Goal: Information Seeking & Learning: Get advice/opinions

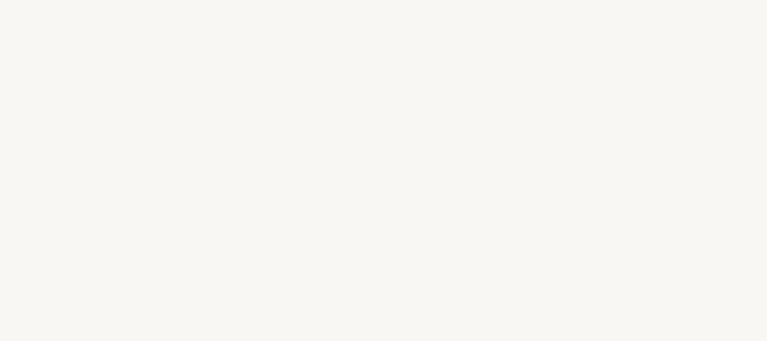
select select "FR"
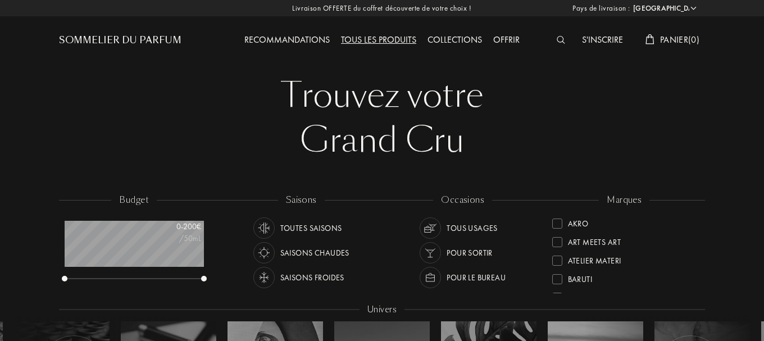
select select "FR"
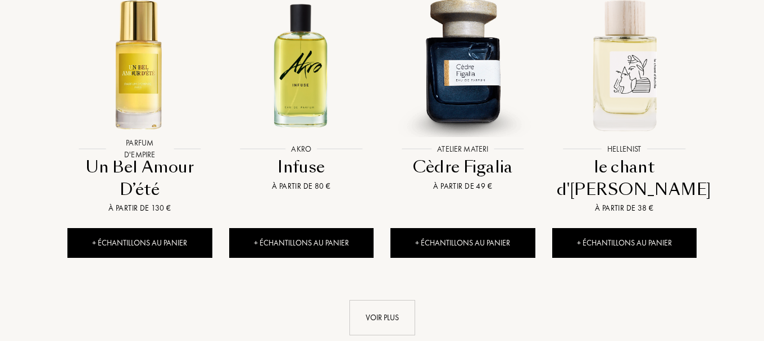
scroll to position [1113, 0]
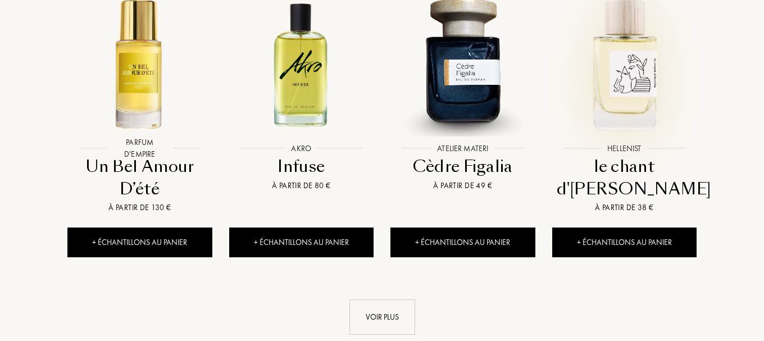
click at [622, 49] on img at bounding box center [623, 63] width 145 height 145
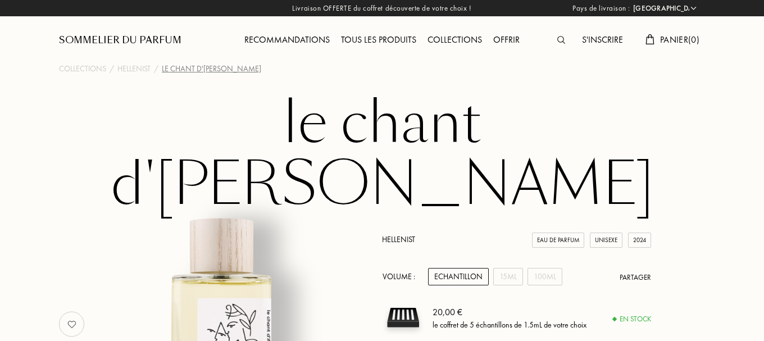
select select "FR"
click at [353, 40] on div "Tous les produits" at bounding box center [378, 40] width 86 height 15
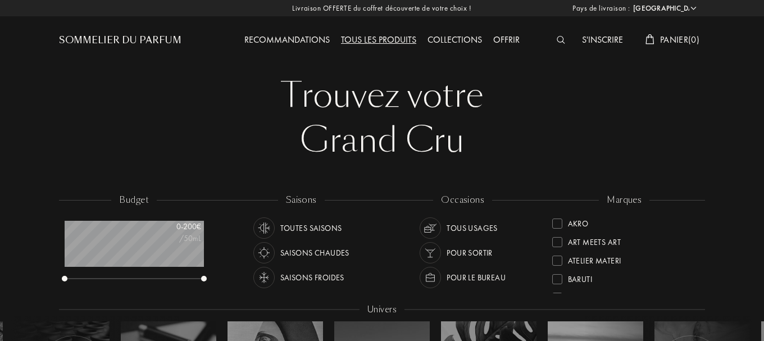
select select "FR"
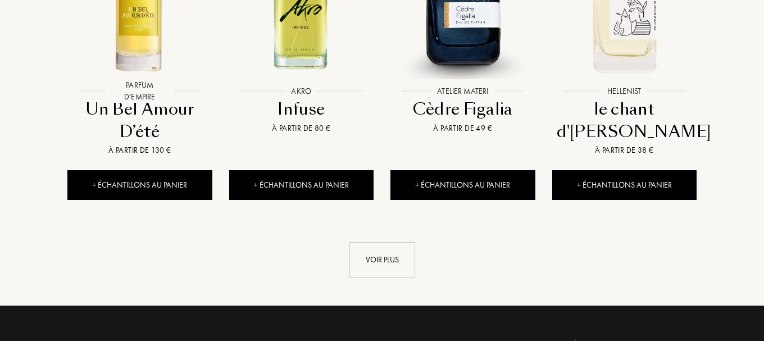
scroll to position [1170, 0]
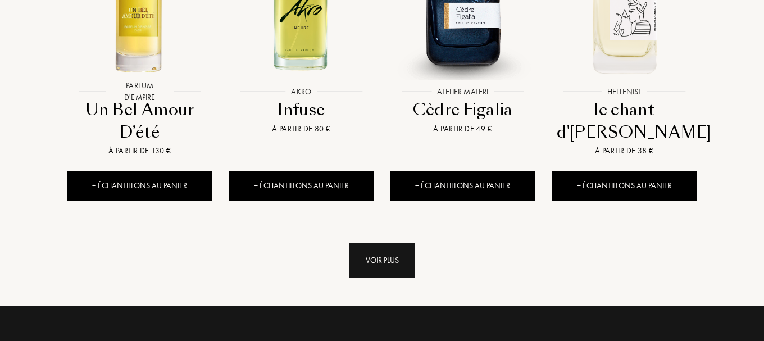
click at [391, 243] on div "Voir plus" at bounding box center [382, 260] width 66 height 35
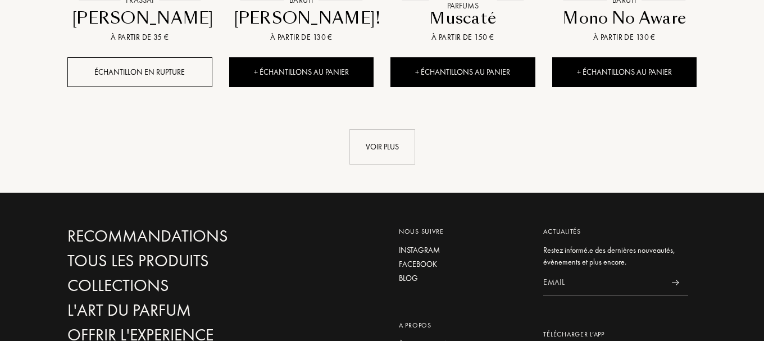
scroll to position [2155, 0]
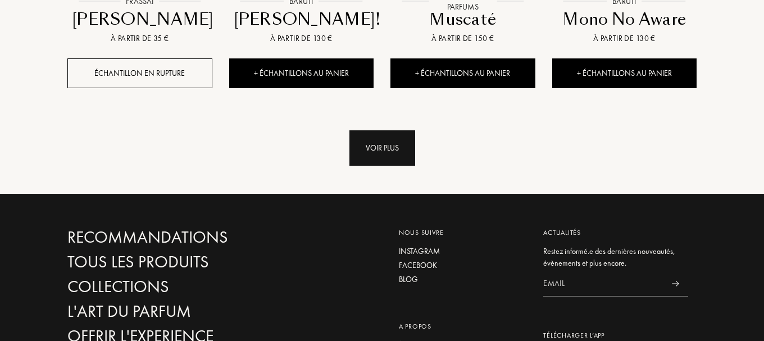
click at [381, 130] on div "Voir plus" at bounding box center [382, 147] width 66 height 35
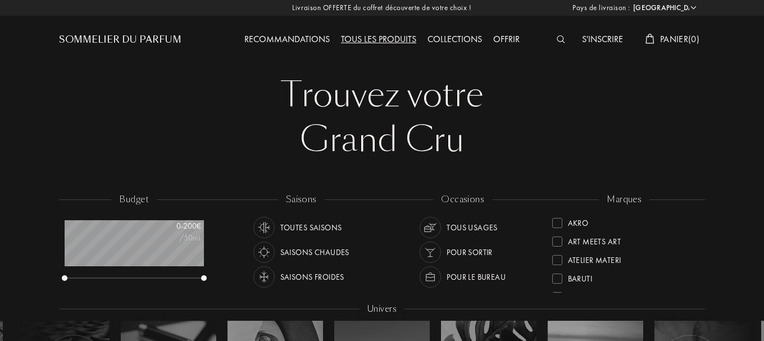
scroll to position [0, 0]
click at [458, 34] on div "Collections" at bounding box center [455, 40] width 66 height 15
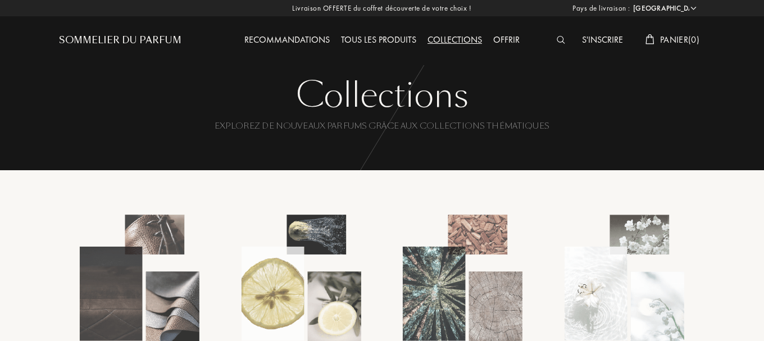
select select "FR"
click at [322, 39] on div "Recommandations" at bounding box center [287, 40] width 97 height 15
click at [377, 42] on div "Tous les produits" at bounding box center [378, 40] width 86 height 15
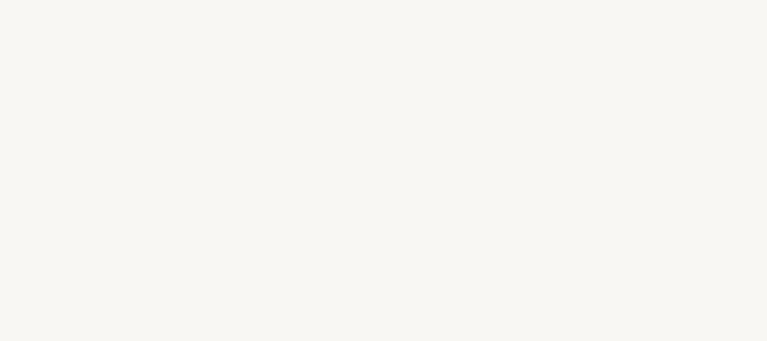
select select "FR"
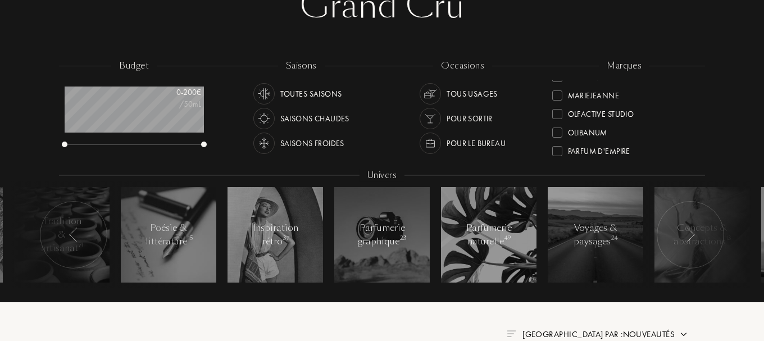
scroll to position [289, 0]
click at [554, 137] on div at bounding box center [557, 134] width 10 height 10
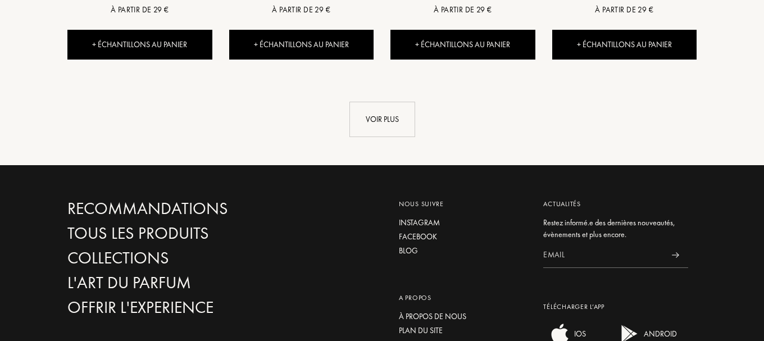
scroll to position [1245, 0]
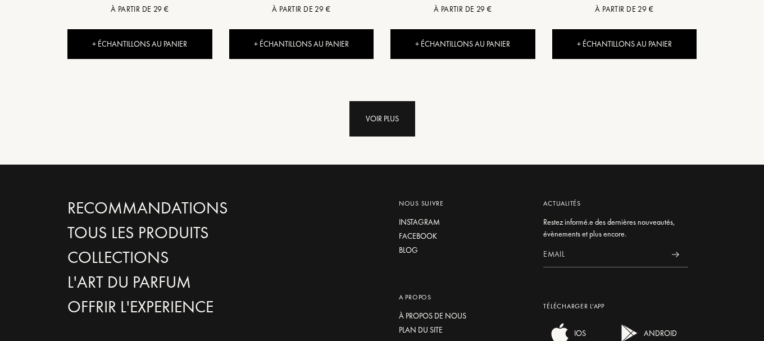
click at [390, 120] on div "Voir plus" at bounding box center [382, 118] width 66 height 35
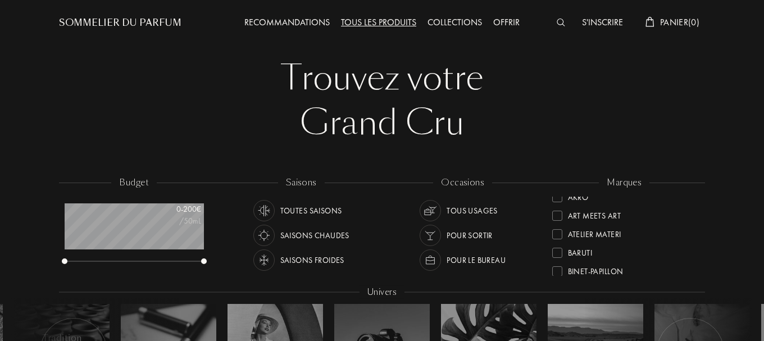
scroll to position [0, 0]
click at [559, 204] on div at bounding box center [557, 206] width 10 height 10
click at [556, 204] on div at bounding box center [557, 206] width 10 height 10
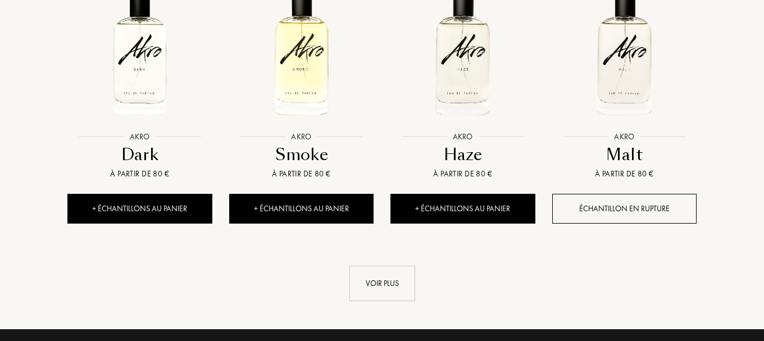
scroll to position [1083, 0]
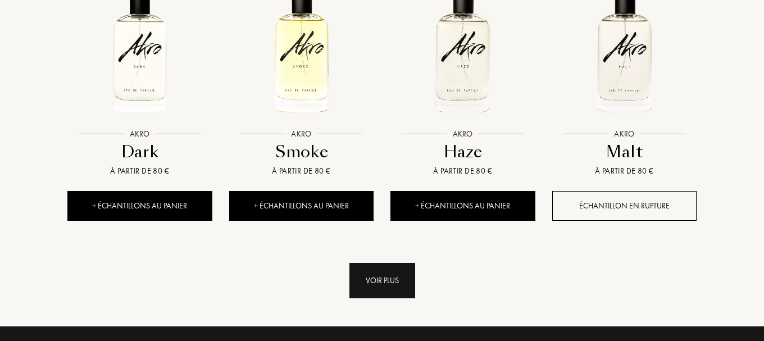
click at [405, 284] on div "Voir plus" at bounding box center [382, 280] width 66 height 35
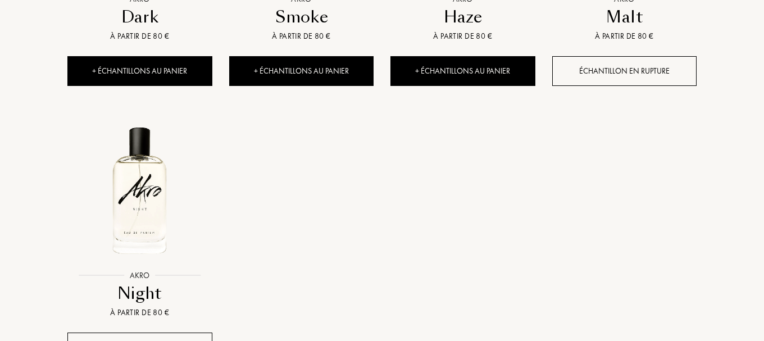
scroll to position [1204, 0]
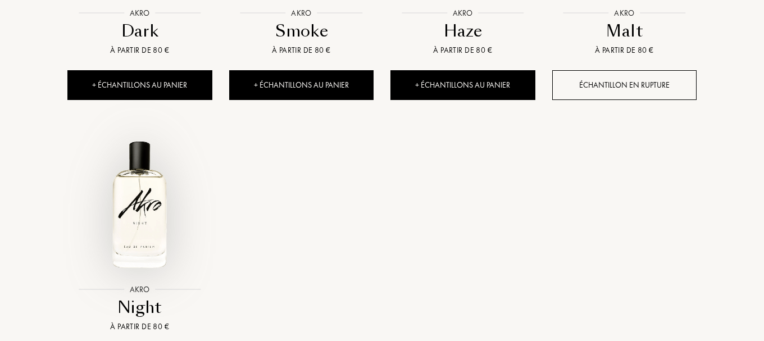
click at [149, 221] on img at bounding box center [139, 204] width 145 height 145
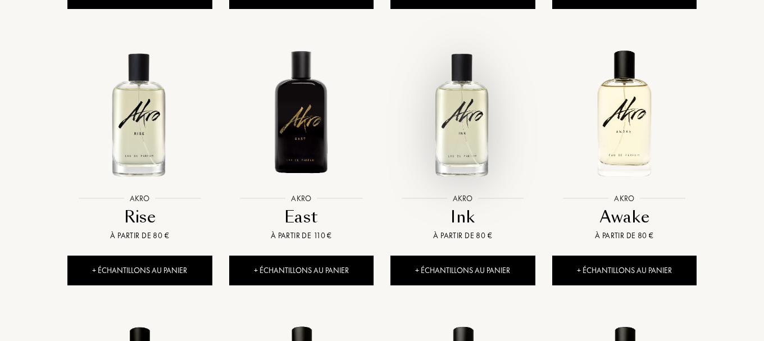
scroll to position [742, 0]
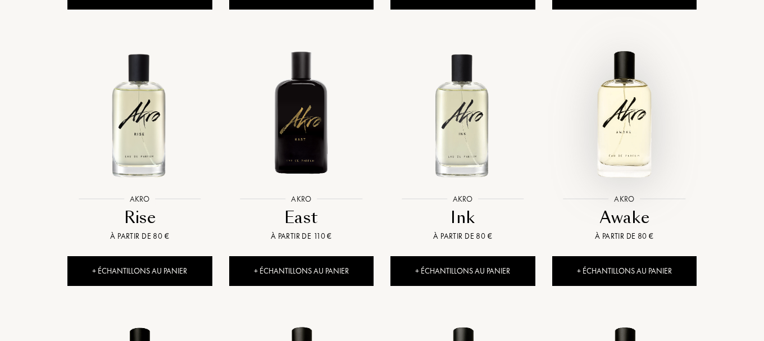
click at [623, 121] on img at bounding box center [623, 114] width 145 height 145
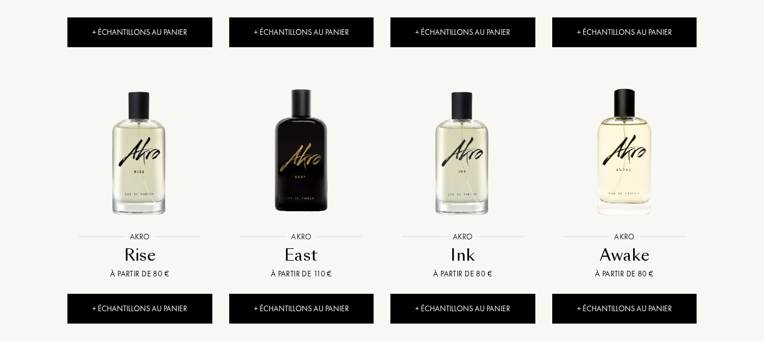
scroll to position [703, 0]
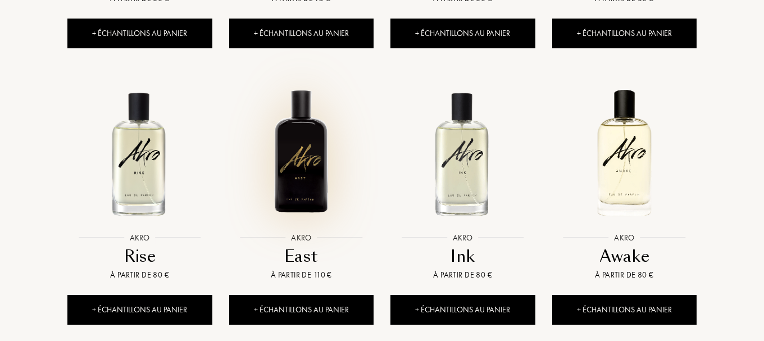
click at [298, 162] on img at bounding box center [301, 152] width 145 height 145
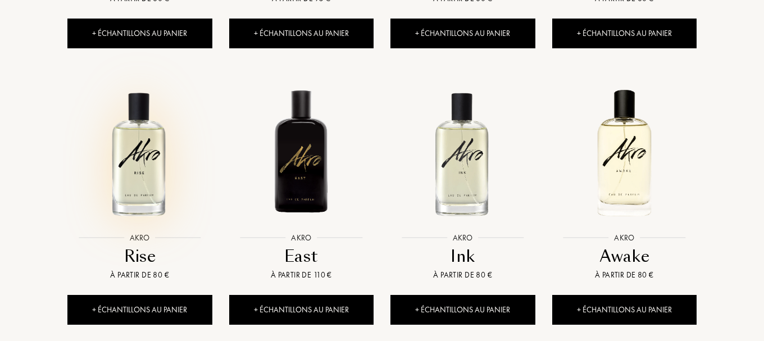
click at [148, 152] on img at bounding box center [139, 152] width 145 height 145
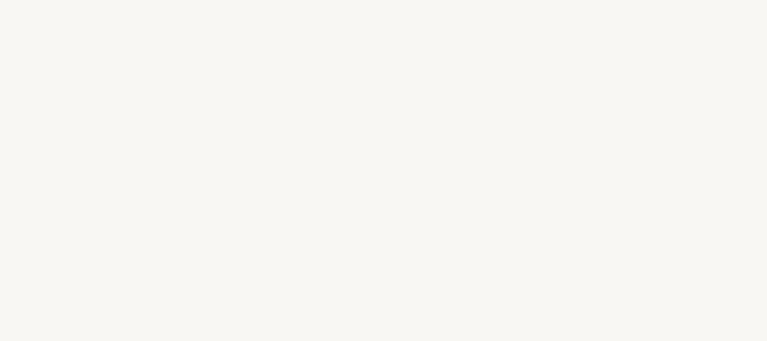
select select "FR"
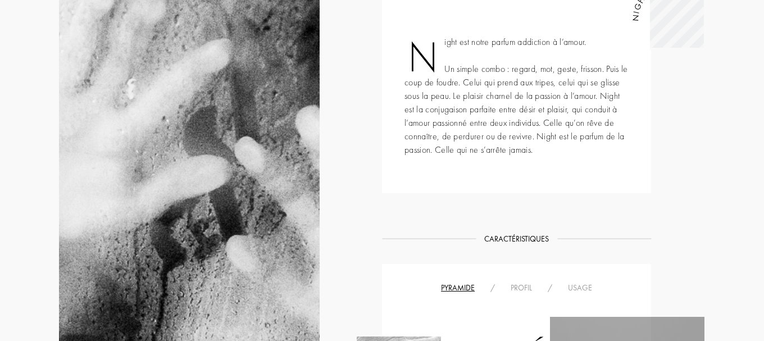
scroll to position [72, 0]
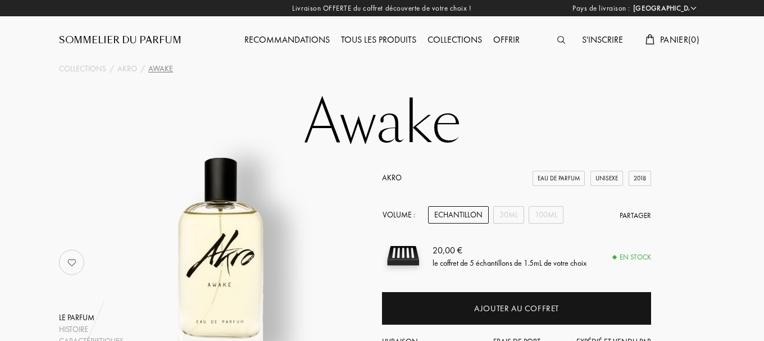
select select "FR"
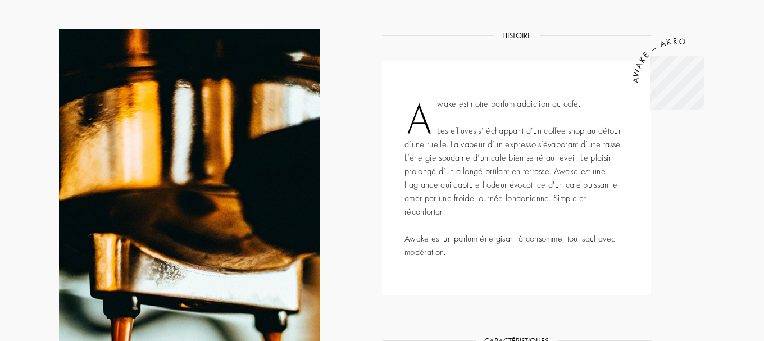
scroll to position [8, 0]
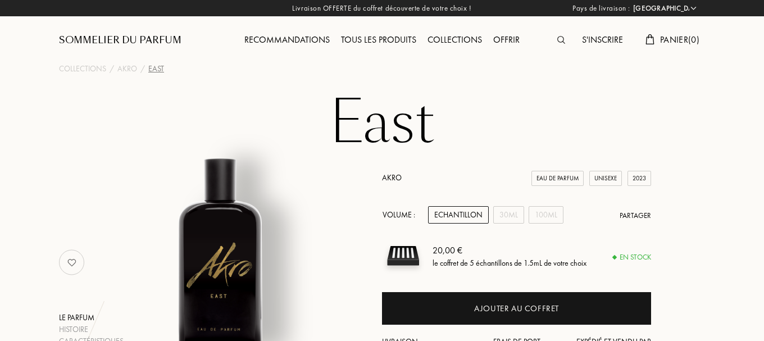
select select "FR"
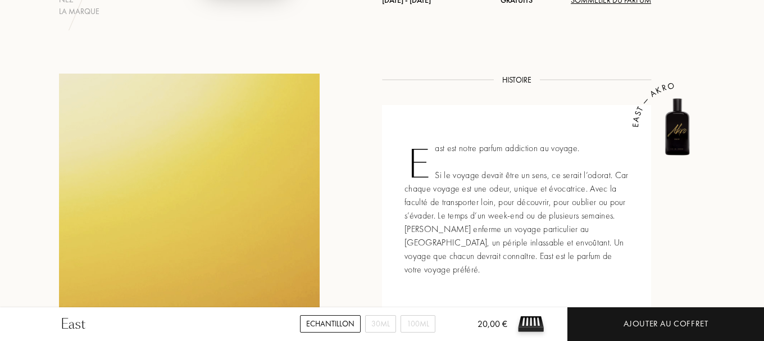
scroll to position [353, 0]
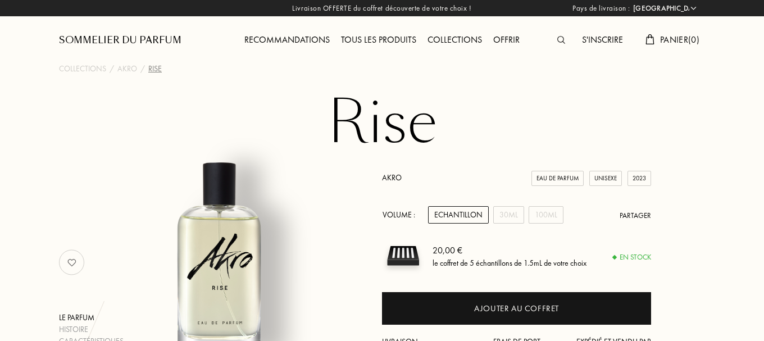
select select "FR"
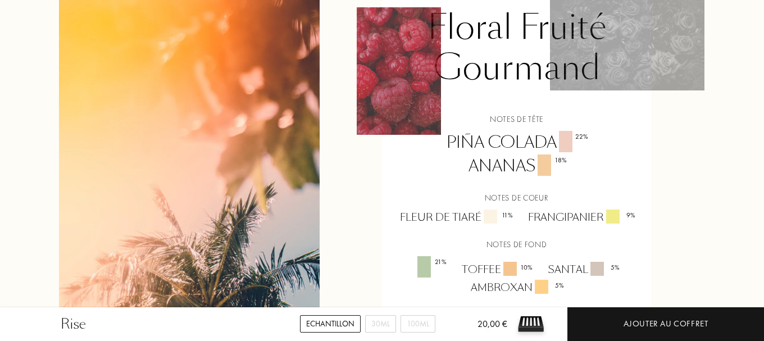
scroll to position [829, 0]
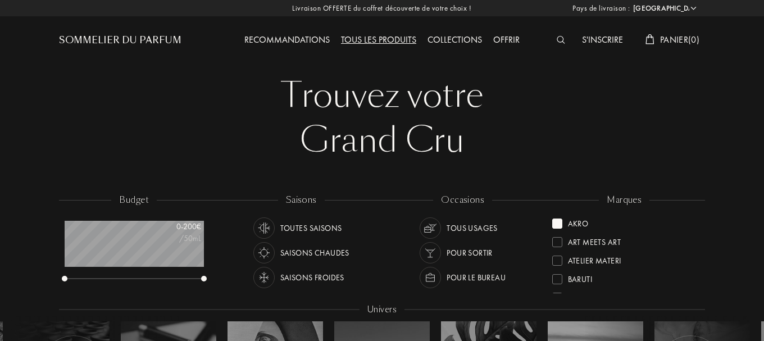
select select "FR"
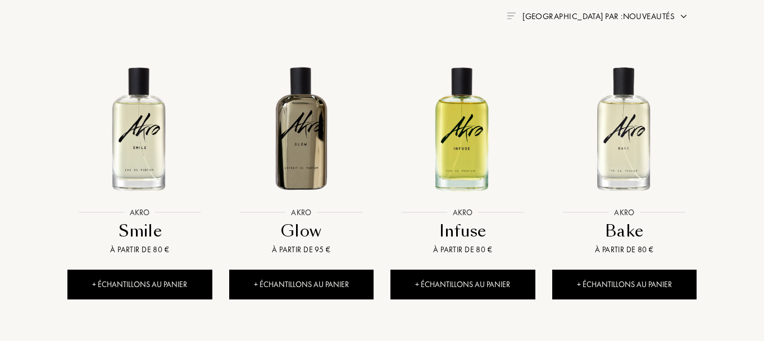
scroll to position [451, 0]
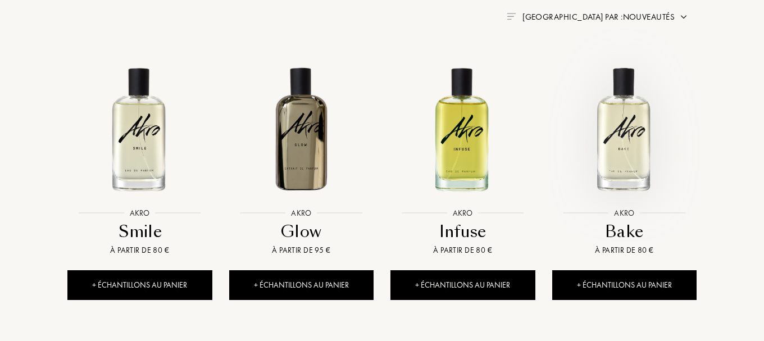
click at [625, 140] on img at bounding box center [623, 128] width 145 height 145
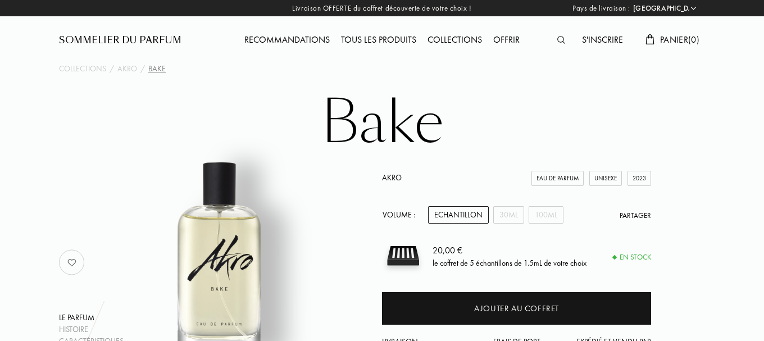
select select "FR"
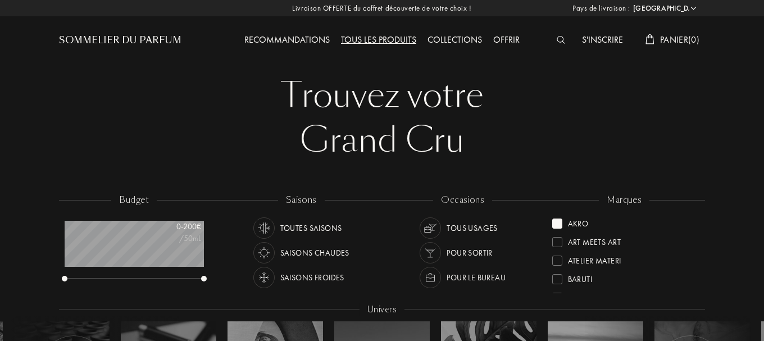
select select "FR"
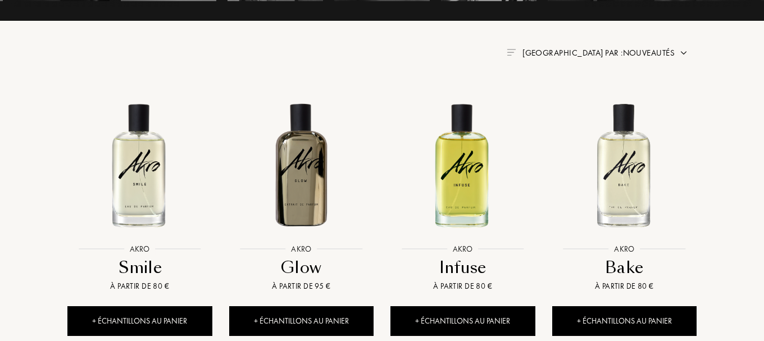
scroll to position [415, 0]
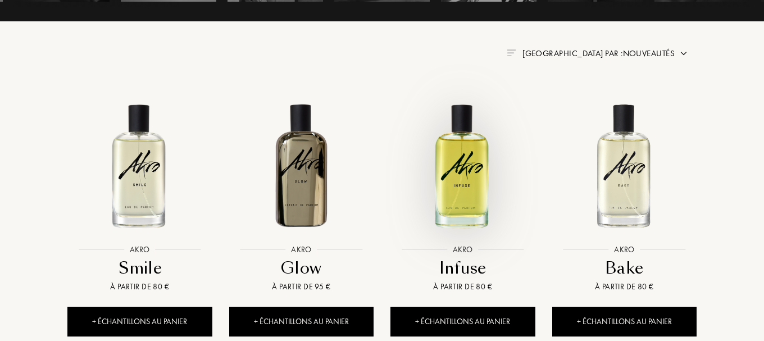
click at [453, 161] on img at bounding box center [462, 164] width 145 height 145
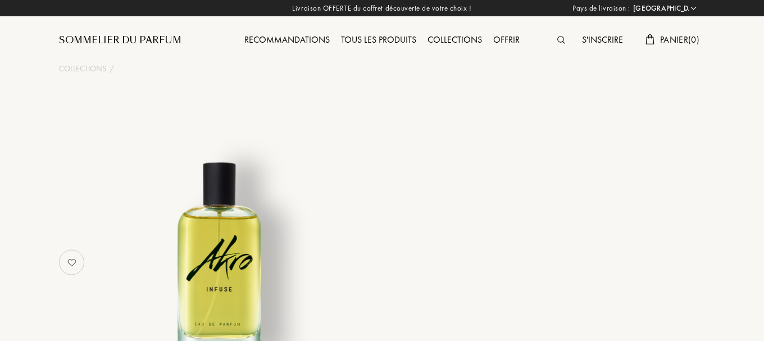
select select "FR"
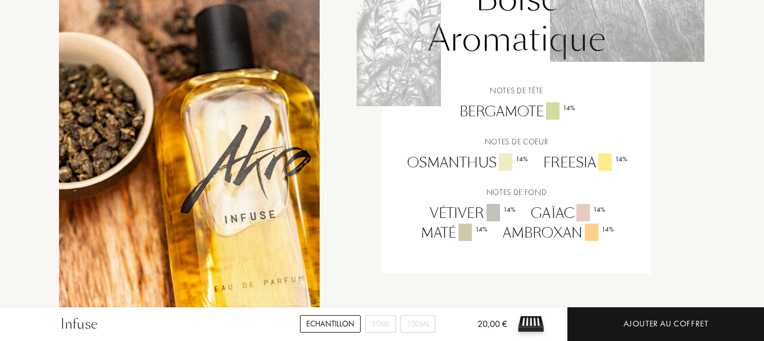
scroll to position [873, 0]
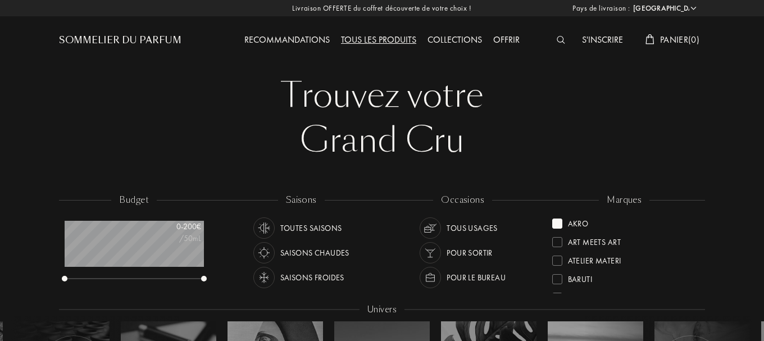
select select "FR"
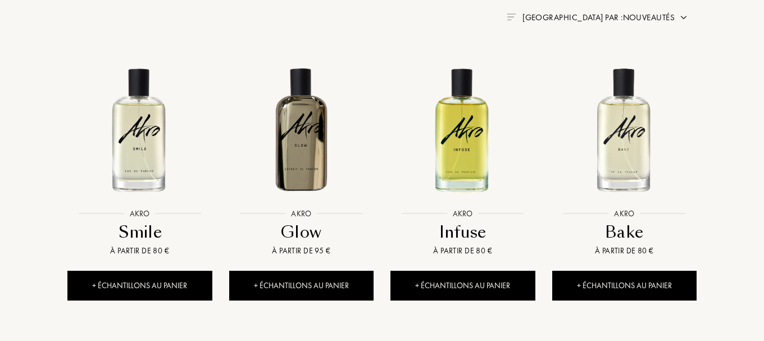
scroll to position [451, 0]
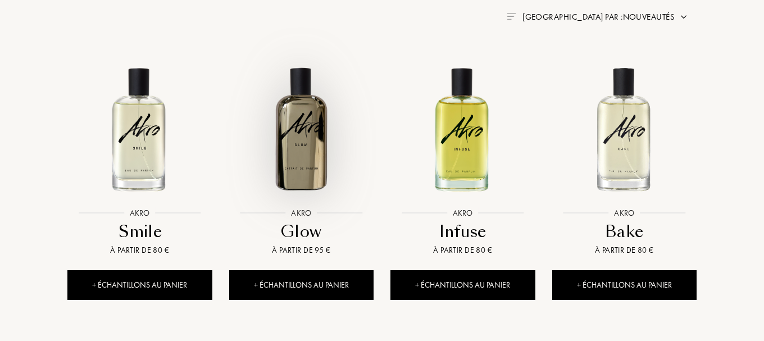
click at [294, 135] on img at bounding box center [301, 128] width 145 height 145
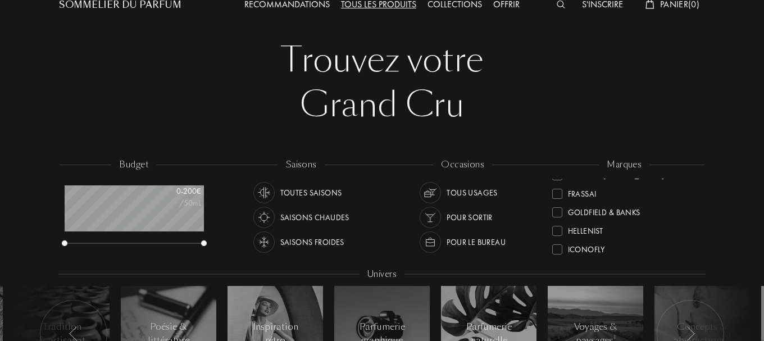
scroll to position [162, 0]
click at [556, 231] on div at bounding box center [557, 230] width 10 height 10
click at [559, 188] on div at bounding box center [557, 188] width 10 height 10
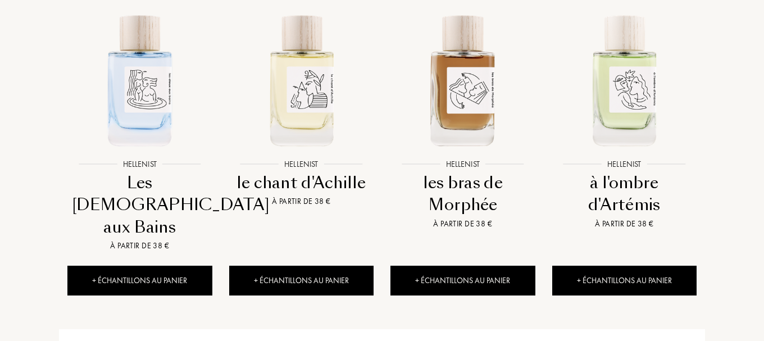
scroll to position [501, 0]
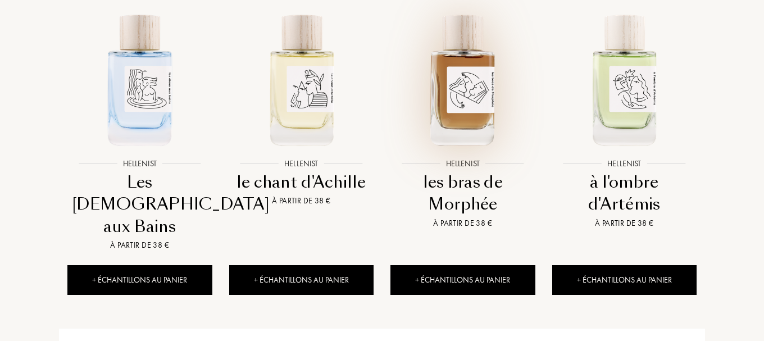
click at [460, 101] on img at bounding box center [462, 78] width 145 height 145
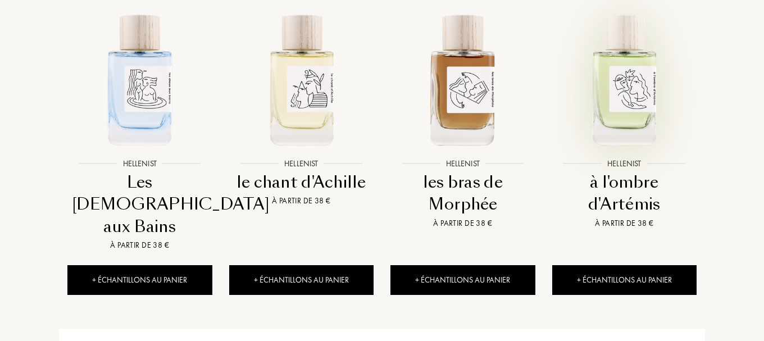
click at [634, 94] on img at bounding box center [623, 78] width 145 height 145
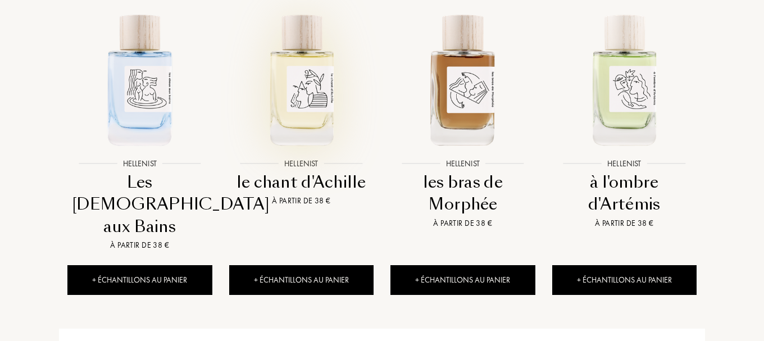
click at [310, 88] on img at bounding box center [301, 78] width 145 height 145
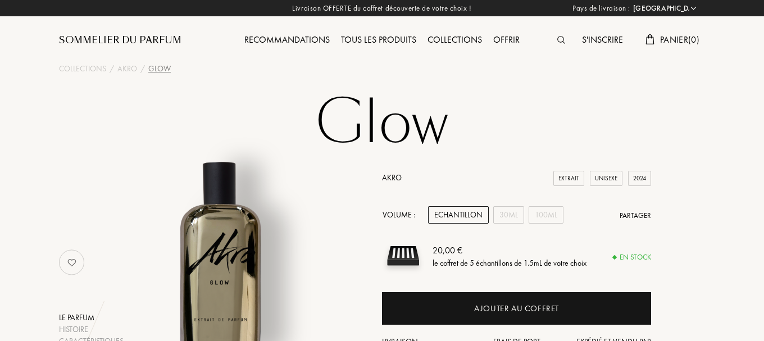
select select "FR"
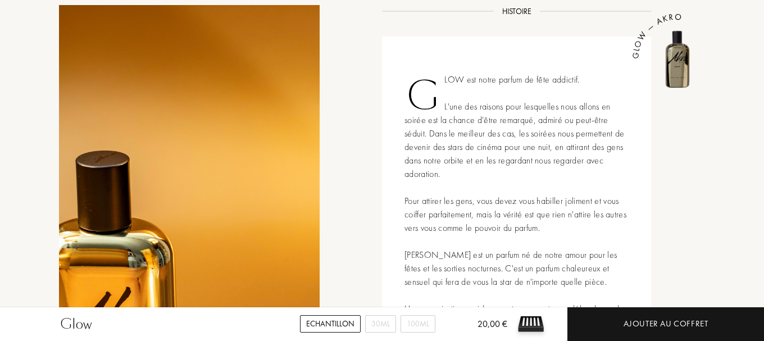
scroll to position [420, 0]
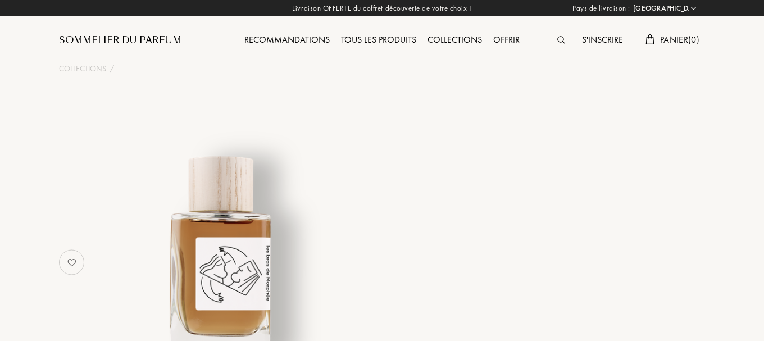
select select "FR"
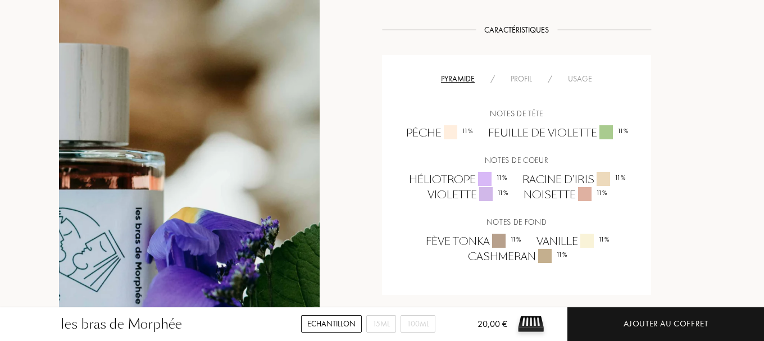
scroll to position [750, 0]
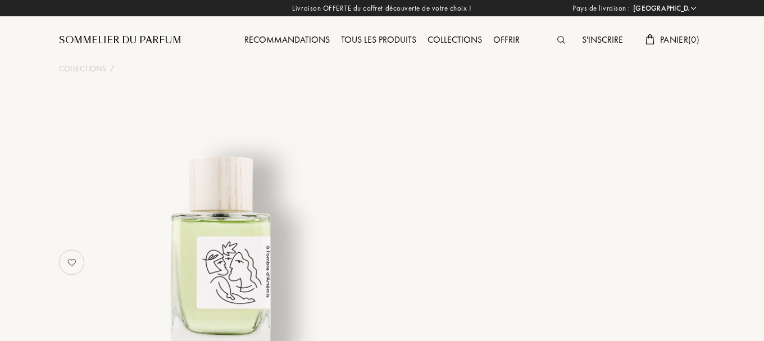
select select "FR"
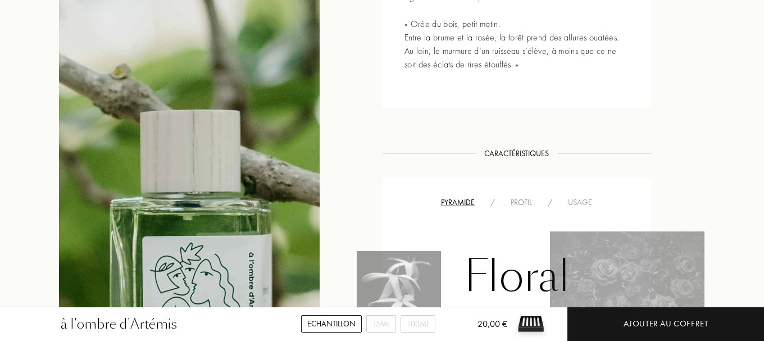
scroll to position [600, 0]
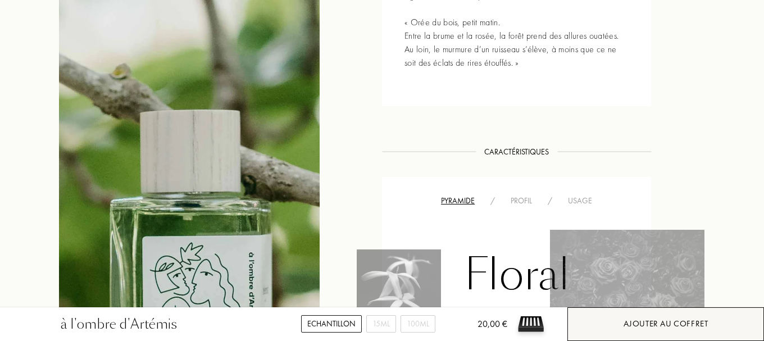
click at [625, 316] on div "Ajouter au coffret" at bounding box center [665, 324] width 197 height 34
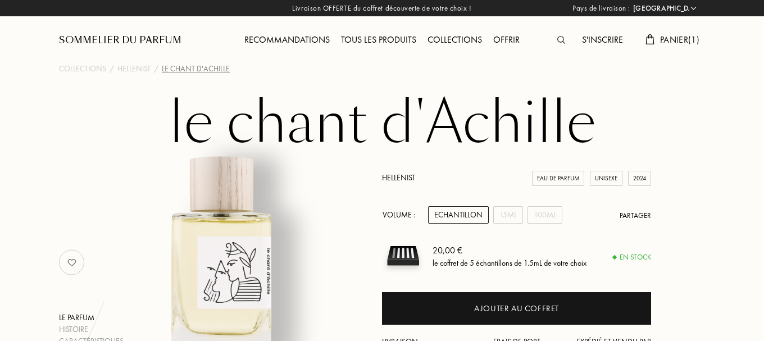
select select "FR"
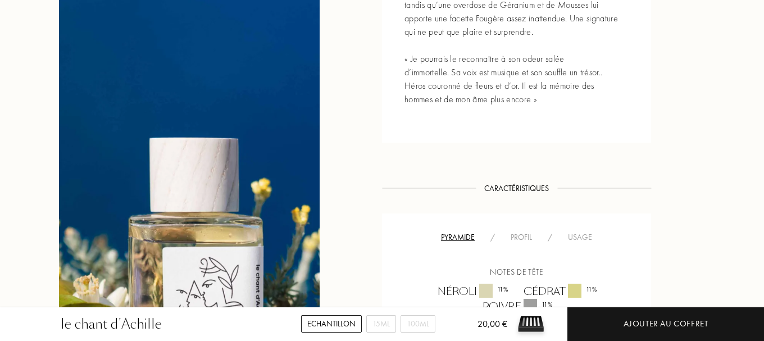
scroll to position [591, 0]
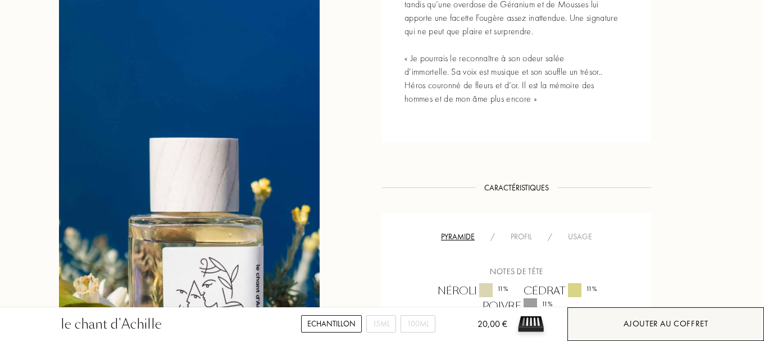
click at [610, 319] on div "Ajouter au coffret" at bounding box center [665, 324] width 197 height 34
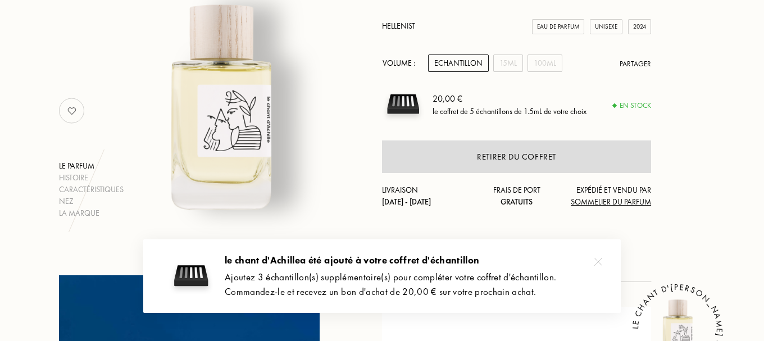
scroll to position [0, 0]
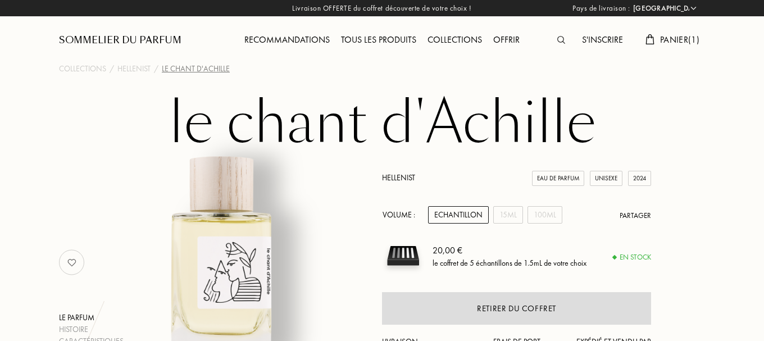
click at [390, 40] on div "Tous les produits" at bounding box center [378, 40] width 86 height 15
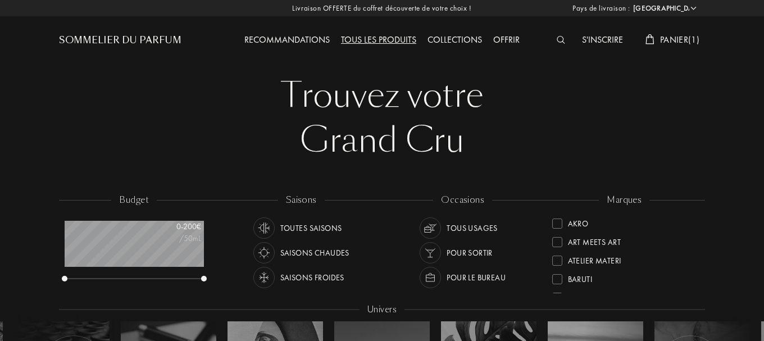
select select "FR"
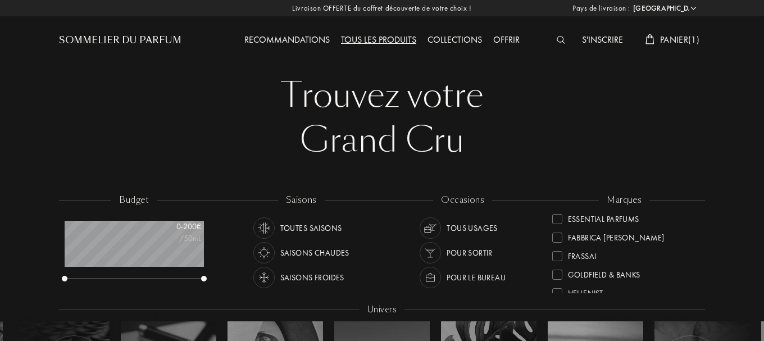
scroll to position [135, 0]
click at [556, 239] on div at bounding box center [557, 237] width 10 height 10
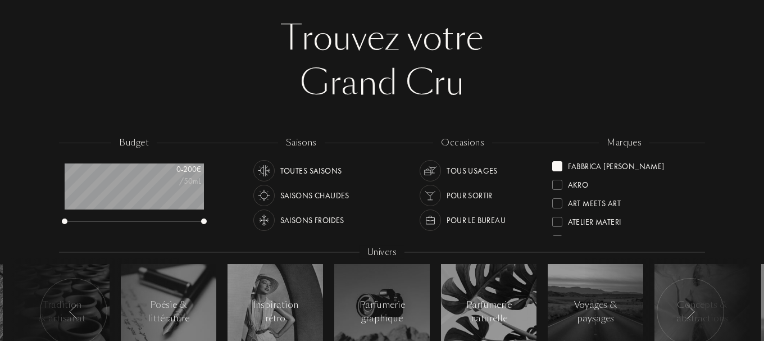
click at [558, 170] on div at bounding box center [557, 166] width 10 height 10
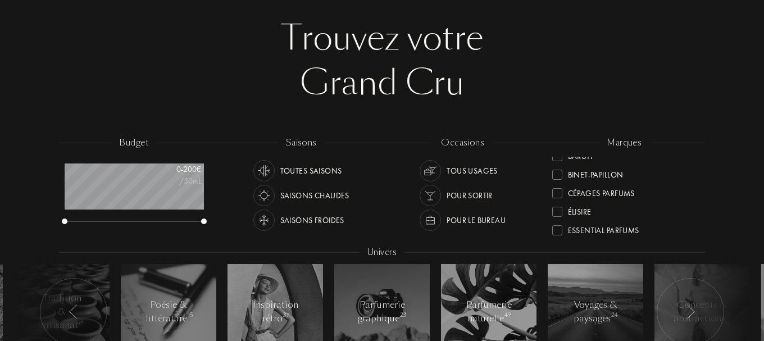
scroll to position [62, 0]
click at [556, 179] on div at bounding box center [557, 179] width 10 height 10
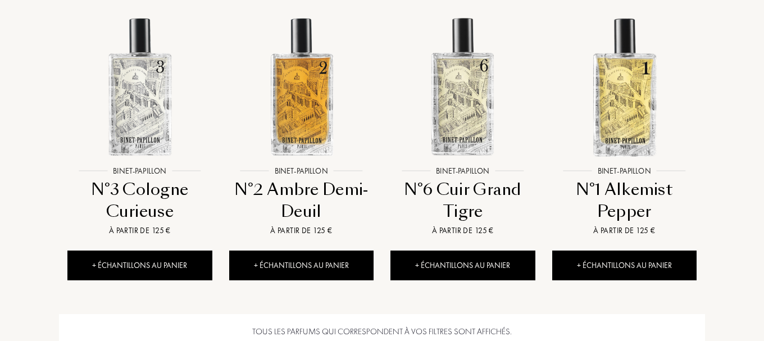
scroll to position [792, 0]
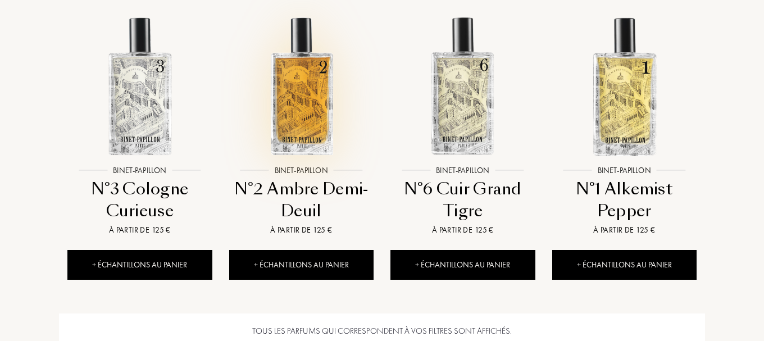
click at [282, 100] on img at bounding box center [301, 85] width 145 height 145
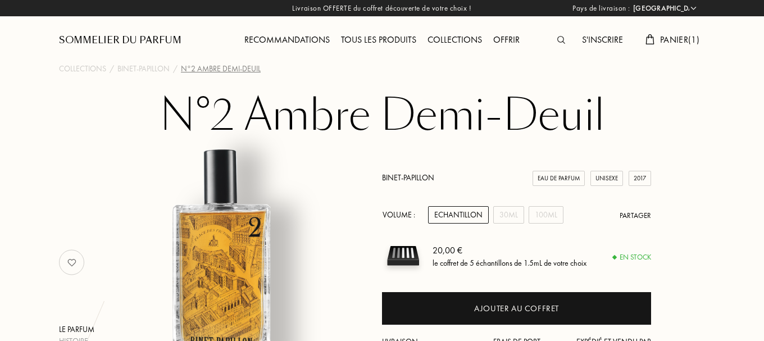
select select "FR"
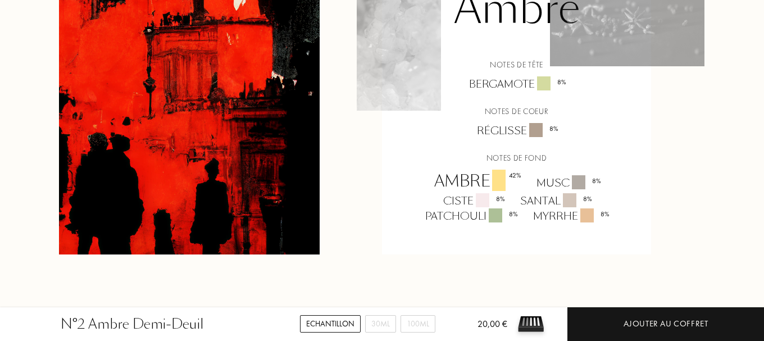
scroll to position [784, 0]
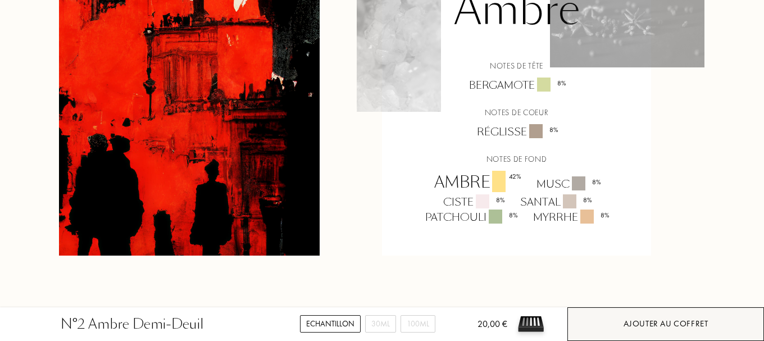
click at [669, 324] on div "Ajouter au coffret" at bounding box center [665, 323] width 85 height 13
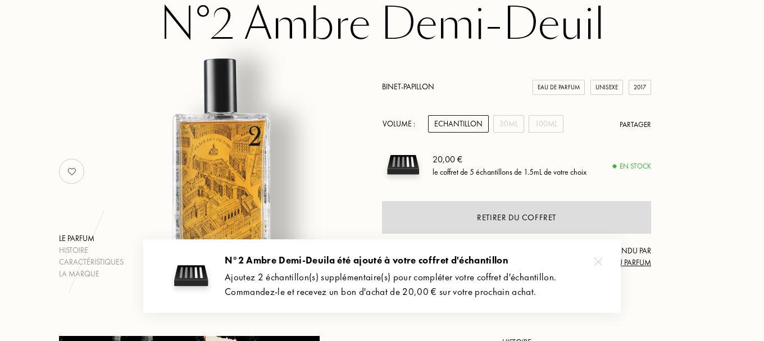
scroll to position [0, 0]
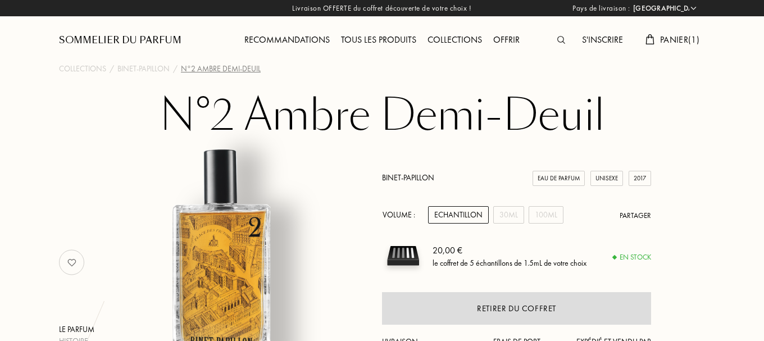
click at [557, 42] on img at bounding box center [561, 40] width 8 height 8
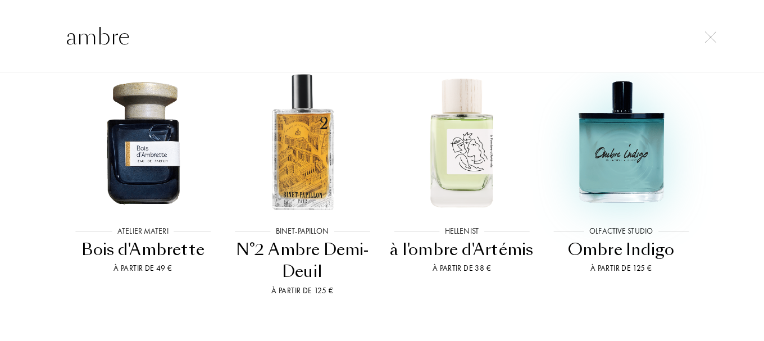
scroll to position [285, 0]
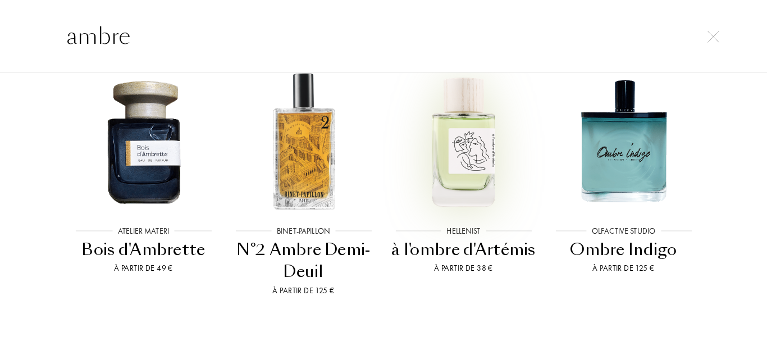
type input "ambre"
click at [477, 175] on img at bounding box center [463, 141] width 144 height 144
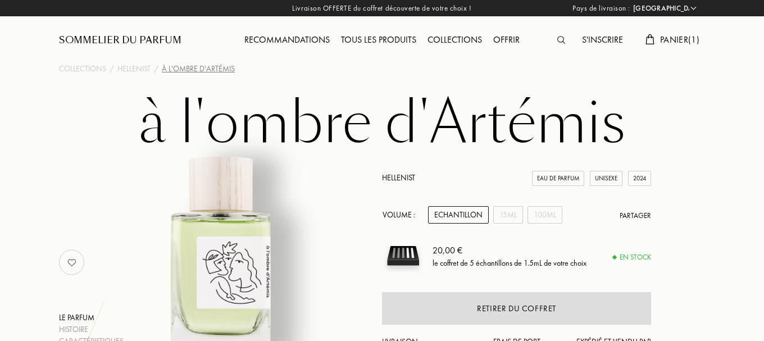
select select "FR"
click at [557, 40] on img at bounding box center [561, 40] width 8 height 8
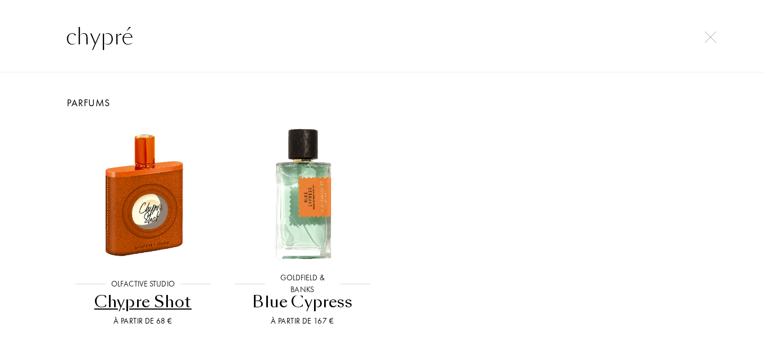
scroll to position [63, 0]
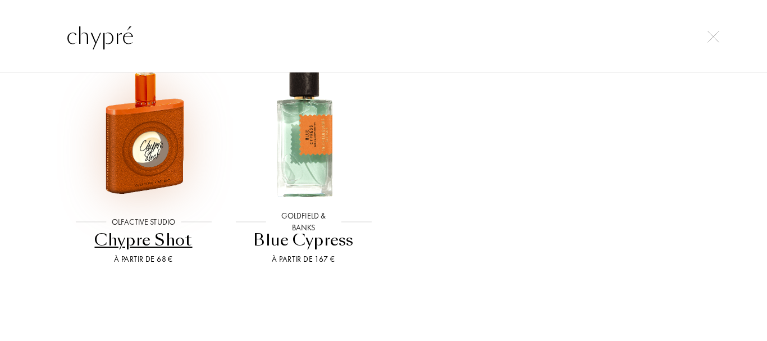
type input "chypré"
click at [165, 135] on img at bounding box center [143, 132] width 144 height 144
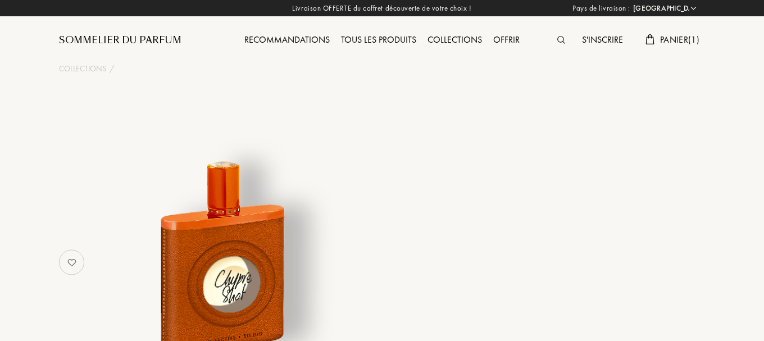
select select "FR"
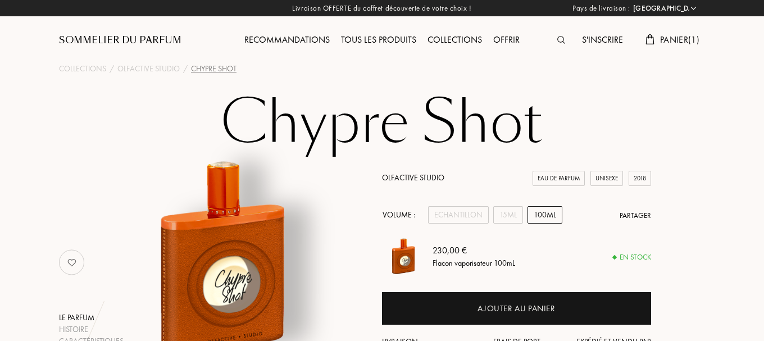
click at [447, 41] on div "Collections" at bounding box center [455, 40] width 66 height 15
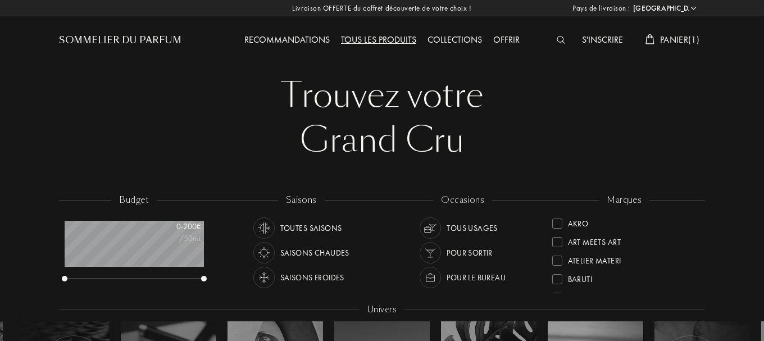
select select "FR"
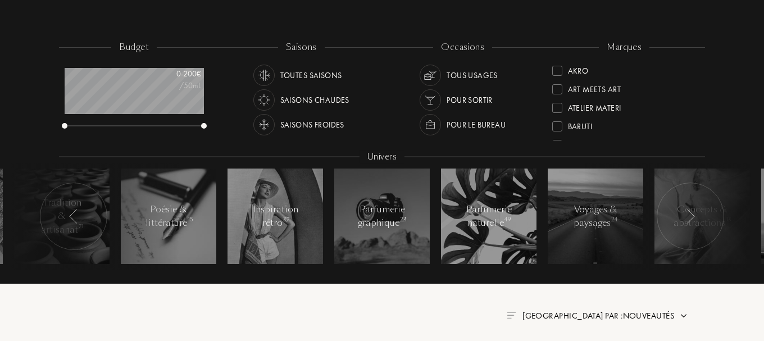
scroll to position [153, 0]
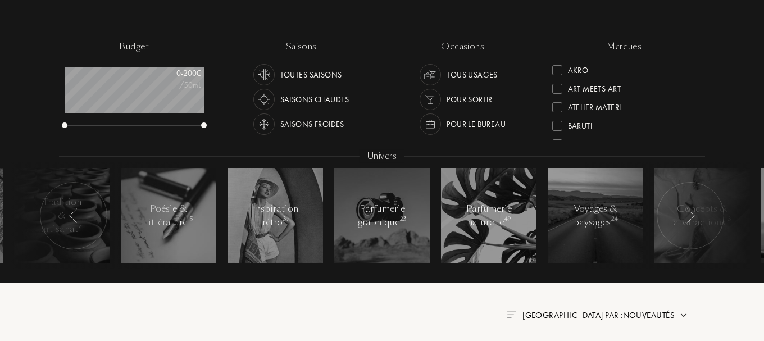
click at [684, 225] on div at bounding box center [689, 215] width 67 height 67
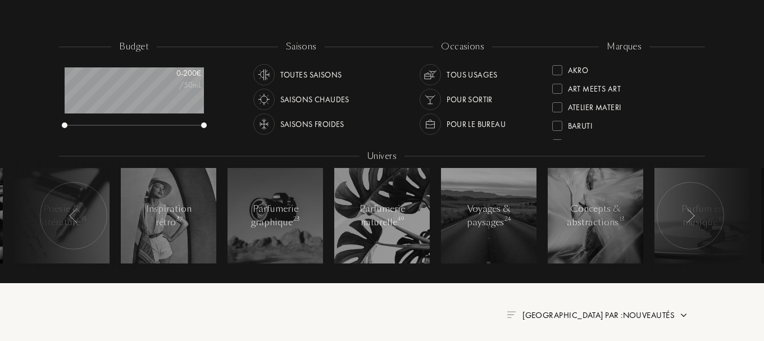
click at [684, 225] on div at bounding box center [689, 215] width 67 height 67
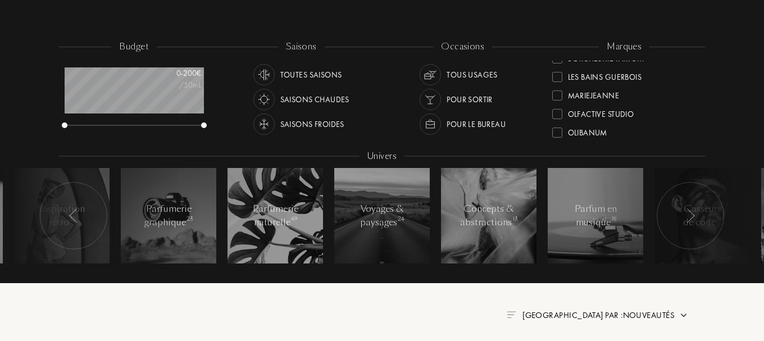
scroll to position [272, 0]
click at [558, 96] on div at bounding box center [557, 95] width 10 height 10
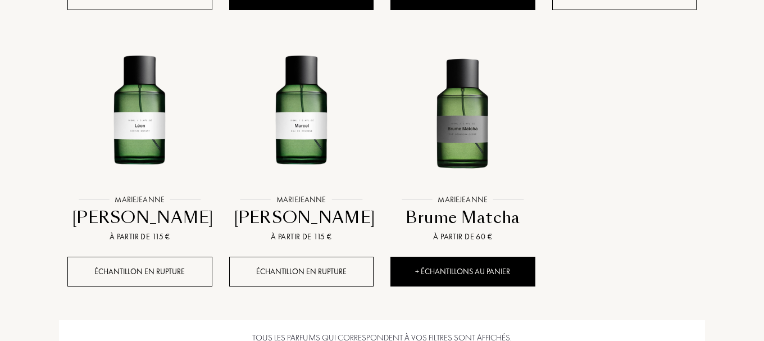
scroll to position [1018, 0]
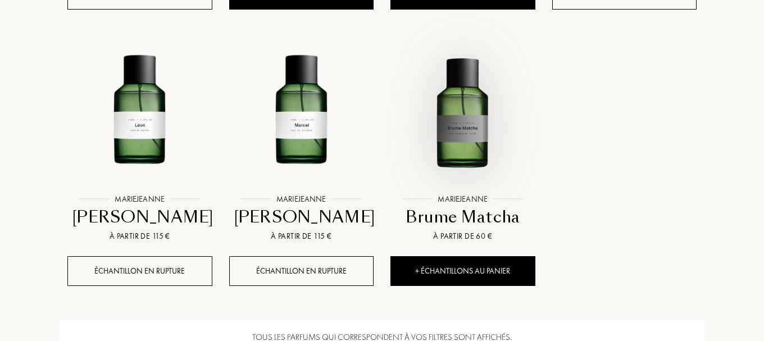
click at [477, 135] on img at bounding box center [462, 114] width 145 height 145
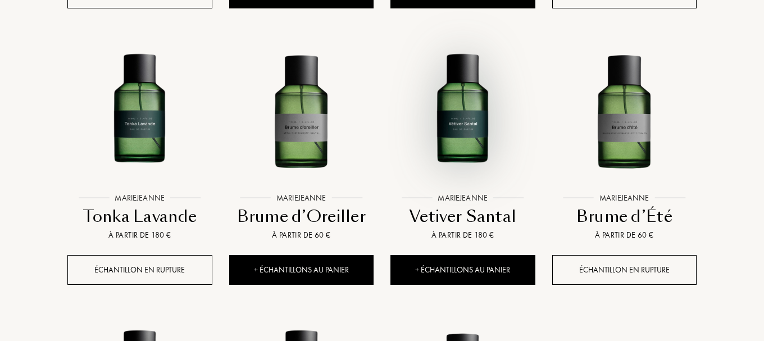
scroll to position [742, 0]
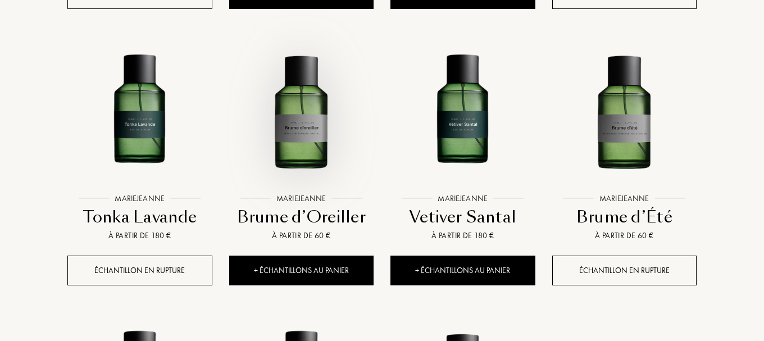
click at [307, 113] on img at bounding box center [301, 113] width 145 height 145
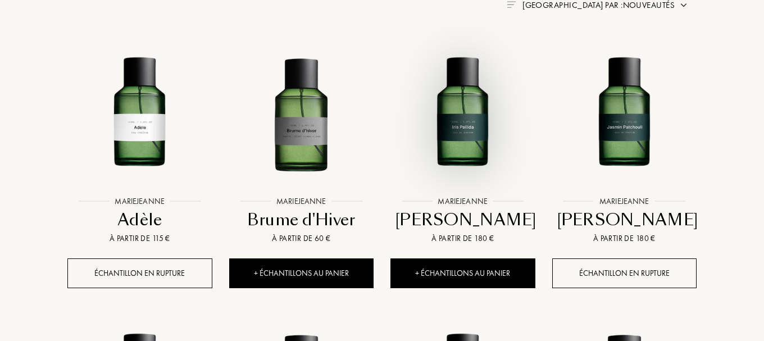
scroll to position [455, 0]
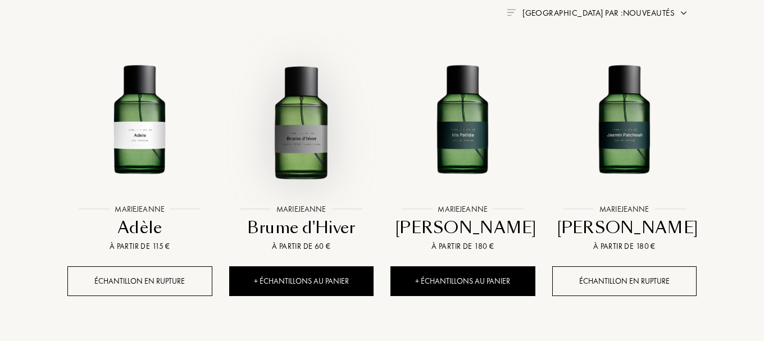
click at [316, 115] on img at bounding box center [301, 124] width 145 height 145
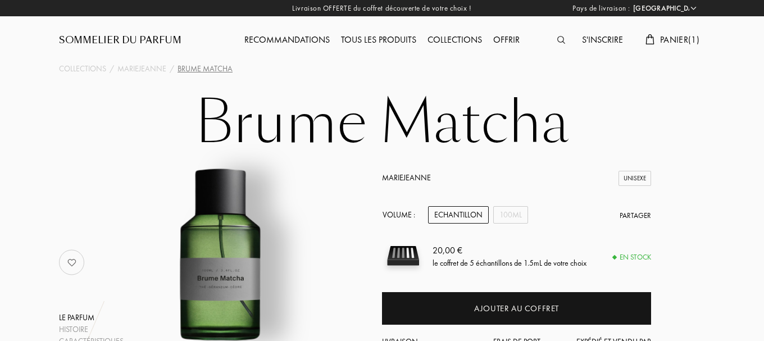
select select "FR"
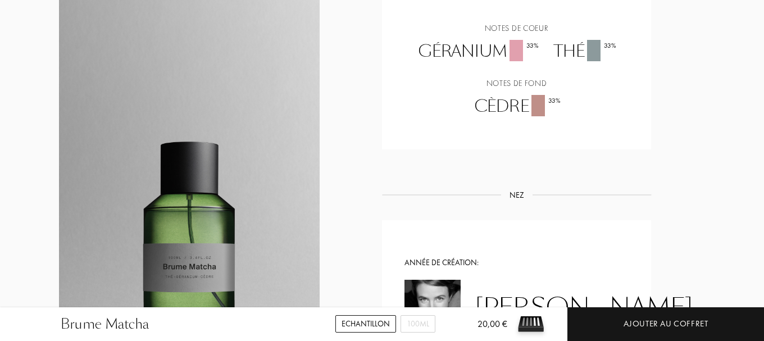
scroll to position [714, 0]
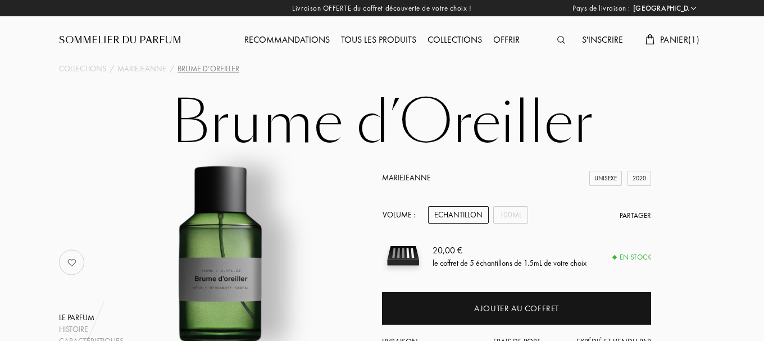
select select "FR"
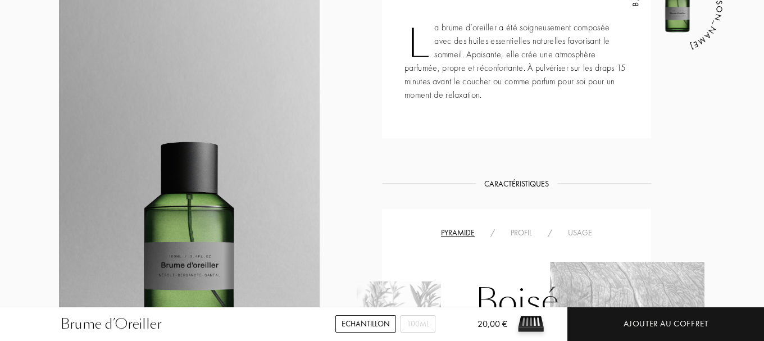
scroll to position [464, 0]
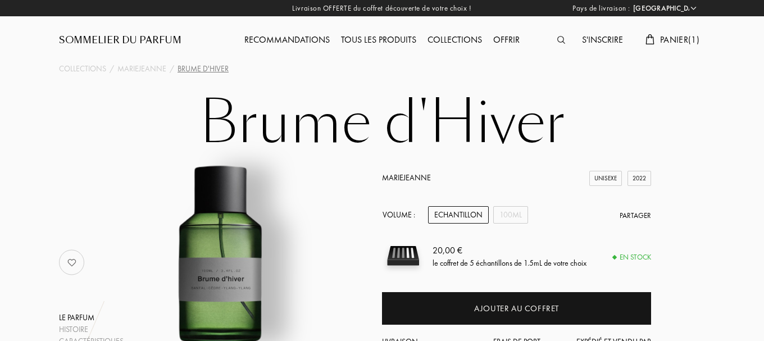
select select "FR"
click at [387, 38] on div "Tous les produits" at bounding box center [378, 40] width 86 height 15
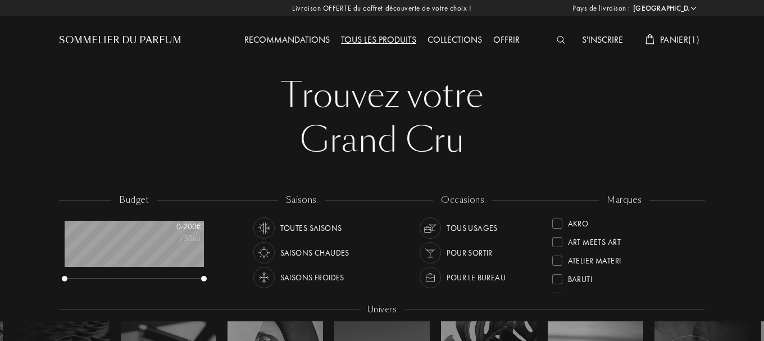
select select "FR"
click at [558, 225] on div at bounding box center [557, 225] width 10 height 10
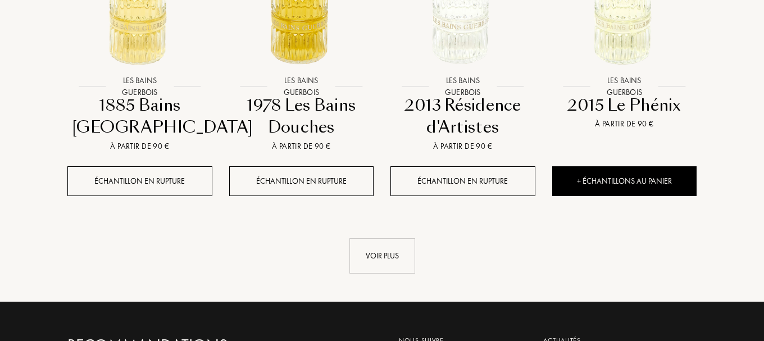
scroll to position [1153, 0]
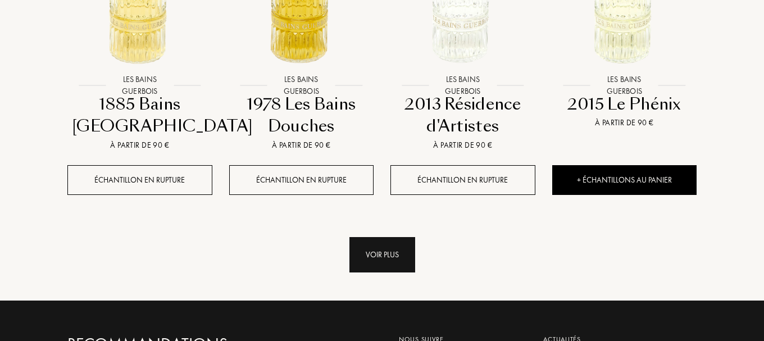
click at [389, 253] on div "Voir plus" at bounding box center [382, 254] width 66 height 35
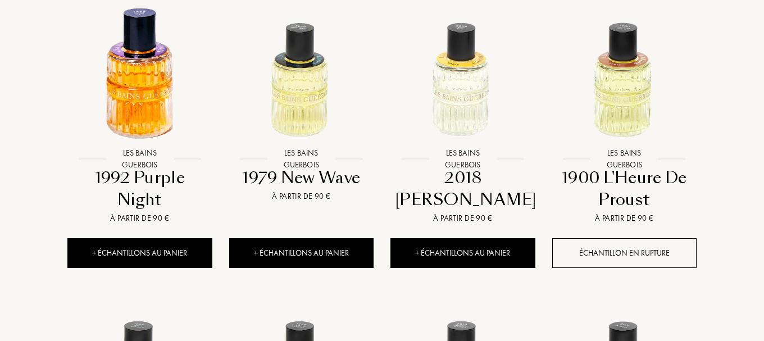
scroll to position [781, 0]
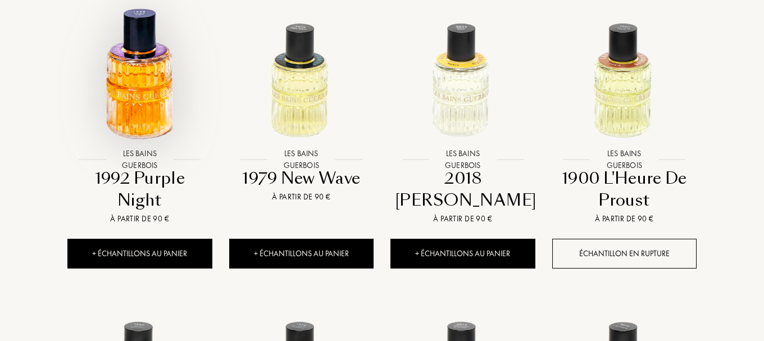
click at [117, 77] on img at bounding box center [139, 74] width 145 height 145
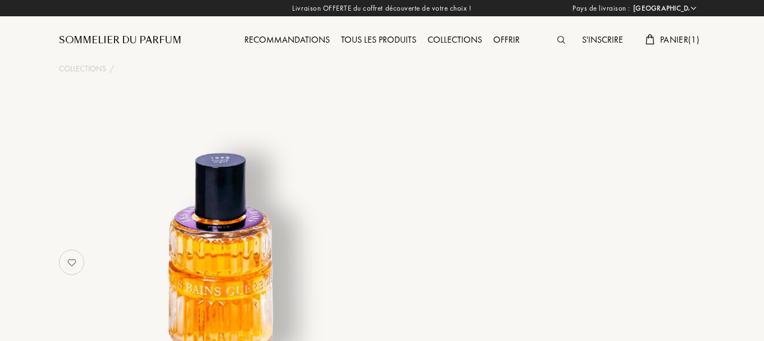
select select "FR"
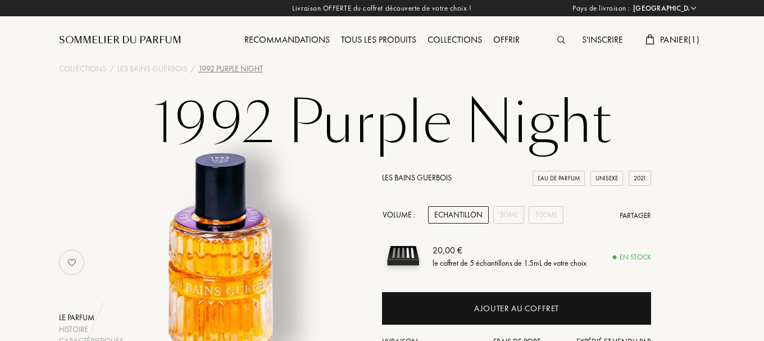
click at [317, 39] on div "Recommandations" at bounding box center [287, 40] width 97 height 15
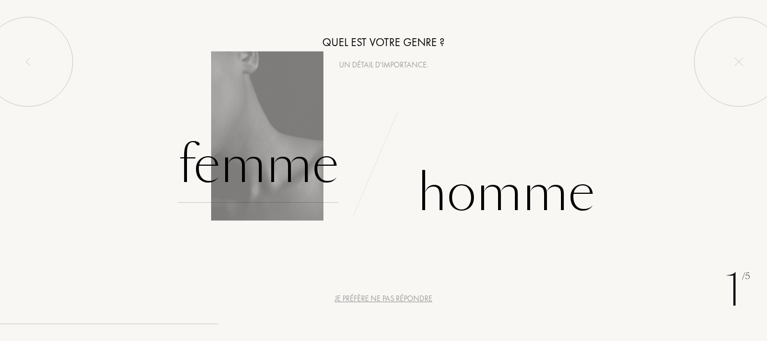
click at [308, 179] on div "Femme" at bounding box center [258, 165] width 161 height 76
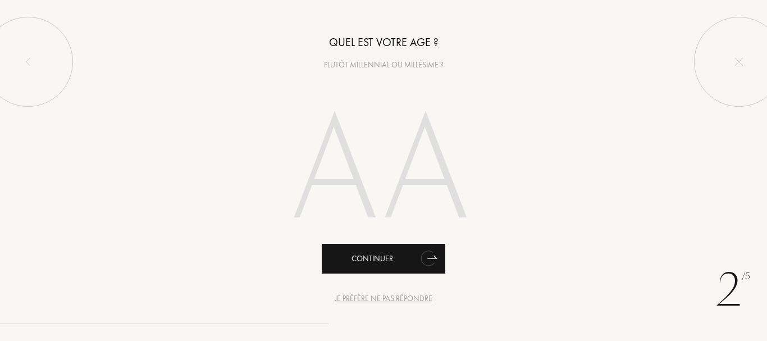
click at [424, 260] on icon "animation" at bounding box center [428, 258] width 14 height 15
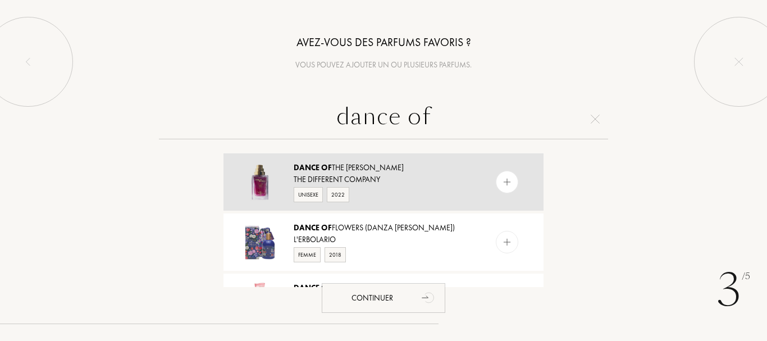
type input "dance of"
click at [330, 174] on div "The Different Company" at bounding box center [383, 180] width 179 height 12
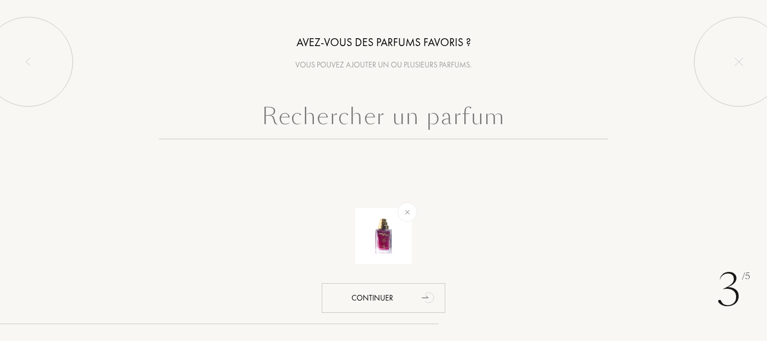
click at [318, 114] on input "text" at bounding box center [383, 119] width 449 height 40
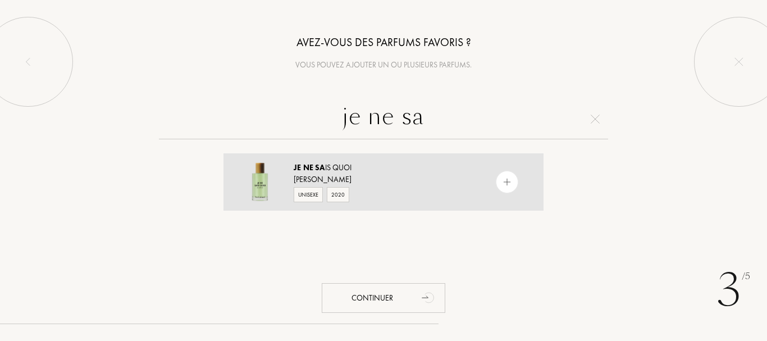
type input "je ne sa"
click at [498, 187] on div at bounding box center [507, 182] width 22 height 22
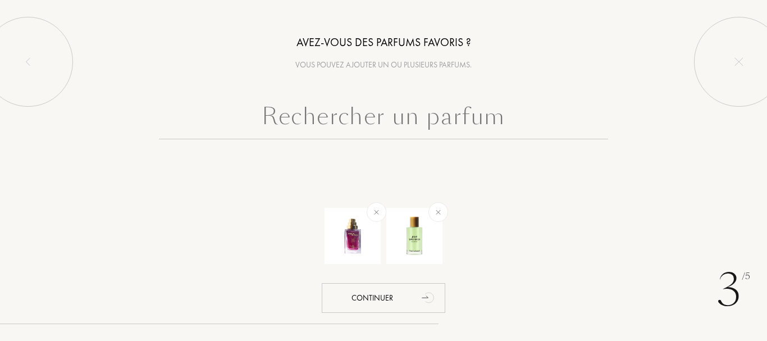
click at [363, 124] on input "text" at bounding box center [383, 119] width 449 height 40
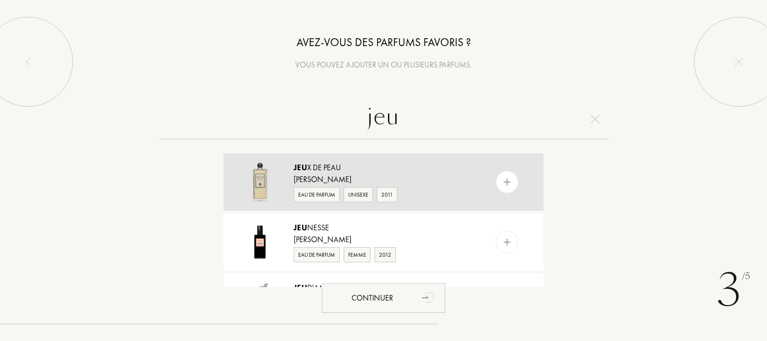
type input "jeu"
click at [502, 177] on img at bounding box center [507, 182] width 11 height 11
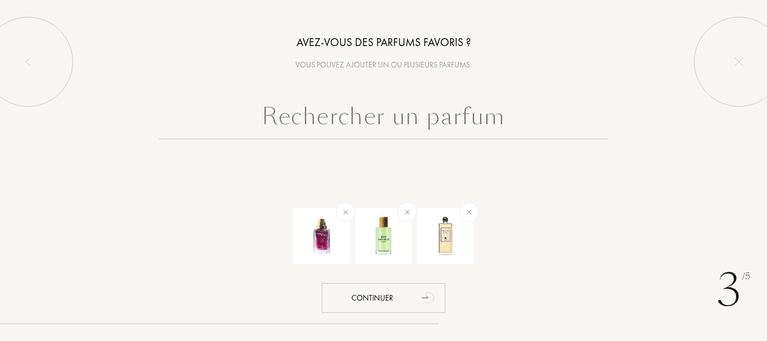
click at [422, 113] on input "text" at bounding box center [383, 119] width 449 height 40
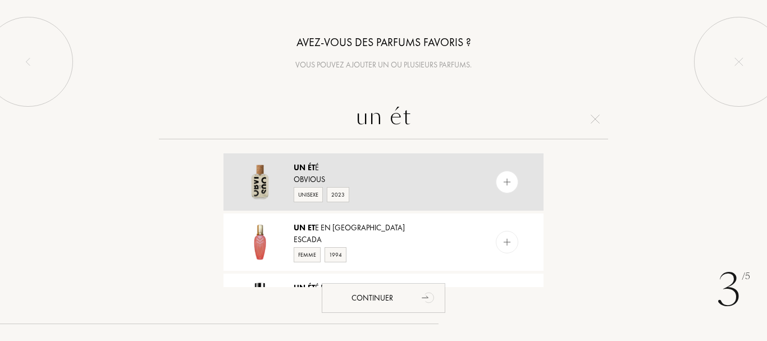
type input "un ét"
click at [502, 181] on img at bounding box center [507, 182] width 11 height 11
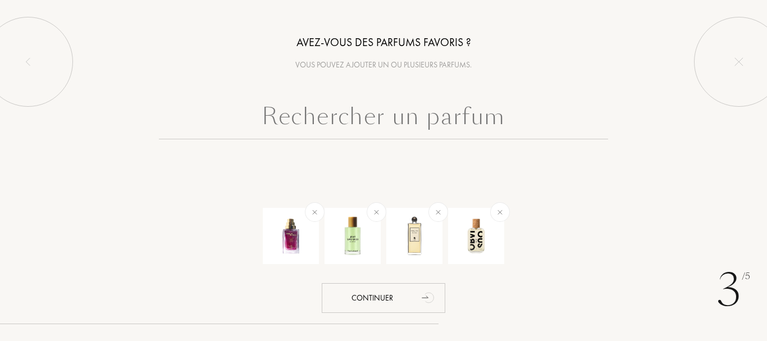
click at [450, 117] on input "text" at bounding box center [383, 119] width 449 height 40
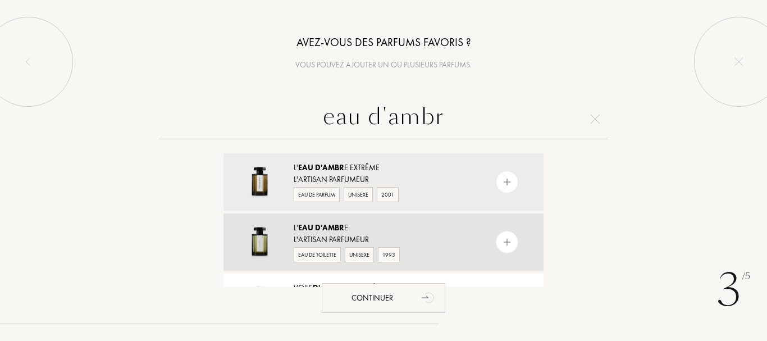
type input "eau d'ambr"
click at [368, 239] on div "L'Artisan Parfumeur" at bounding box center [383, 240] width 179 height 12
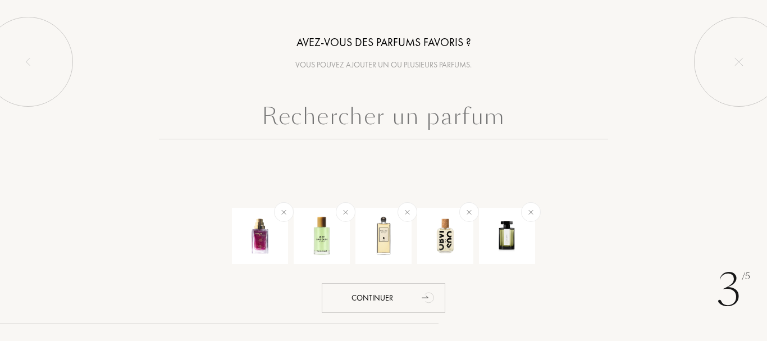
click at [368, 130] on input "text" at bounding box center [383, 119] width 449 height 40
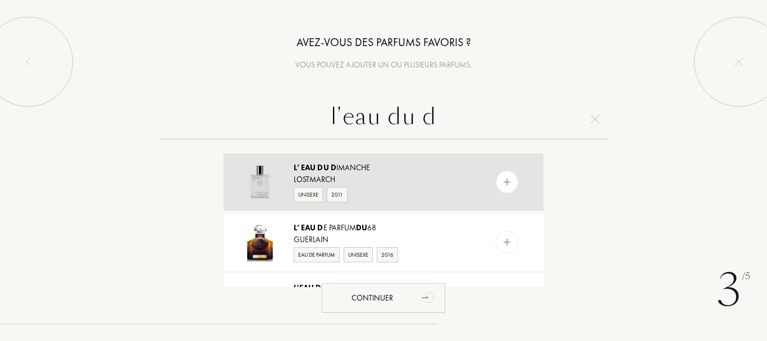
type input "l'eau du d"
click at [501, 189] on div at bounding box center [507, 182] width 22 height 22
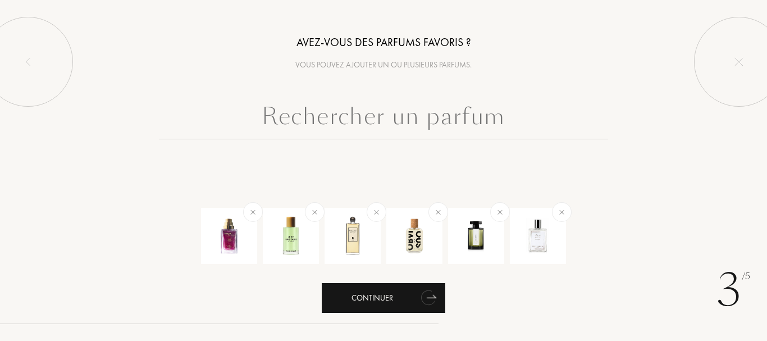
click at [378, 302] on div "Continuer" at bounding box center [384, 298] width 124 height 30
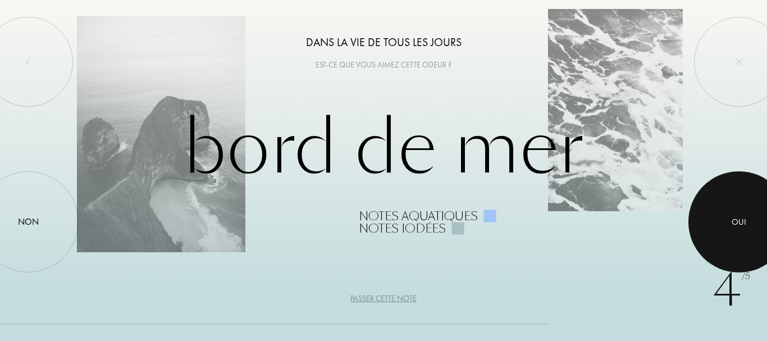
click at [765, 195] on div at bounding box center [738, 221] width 101 height 101
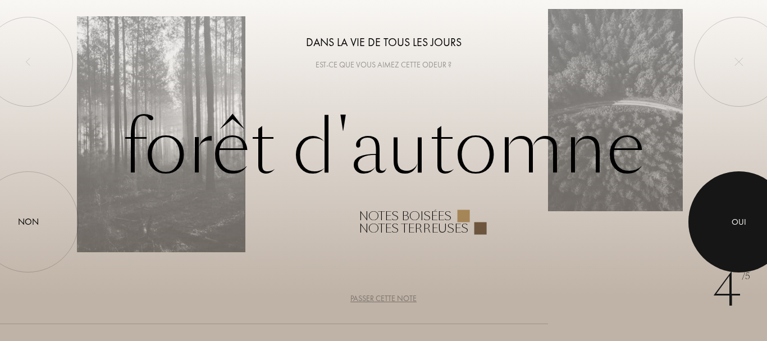
click at [735, 229] on div at bounding box center [738, 221] width 101 height 101
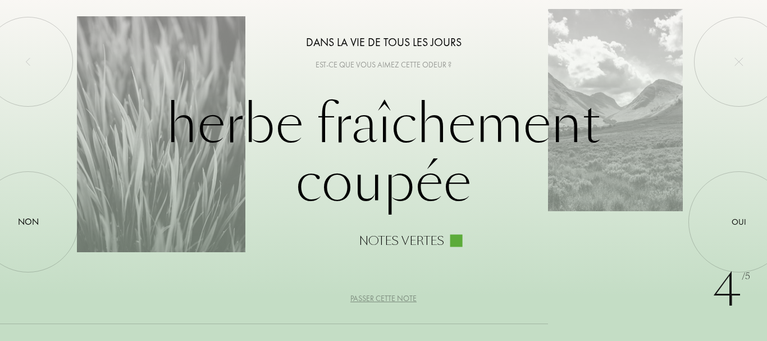
click at [378, 300] on div "Passer cette note" at bounding box center [383, 299] width 66 height 12
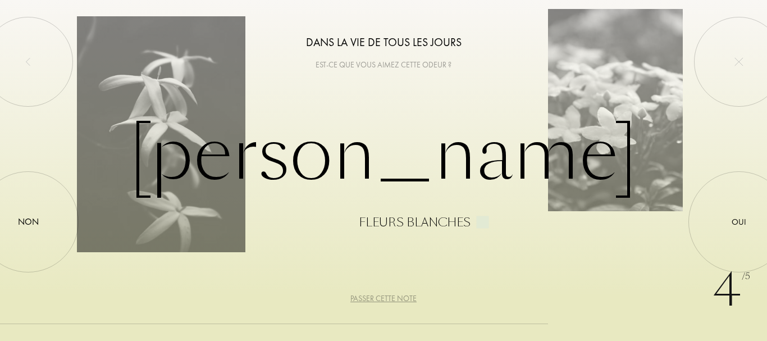
click at [380, 296] on div "Passer cette note" at bounding box center [383, 299] width 66 height 12
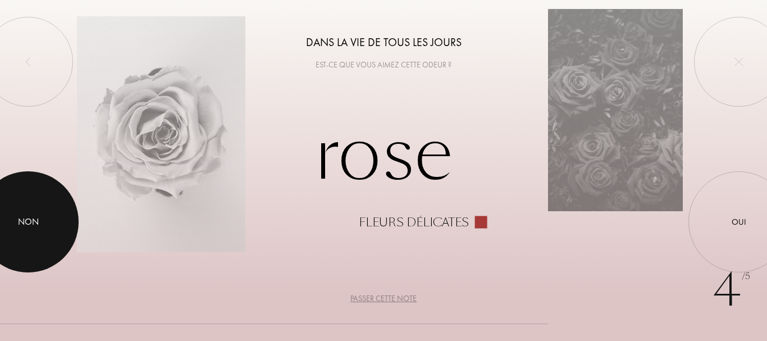
click at [15, 227] on div at bounding box center [28, 221] width 101 height 101
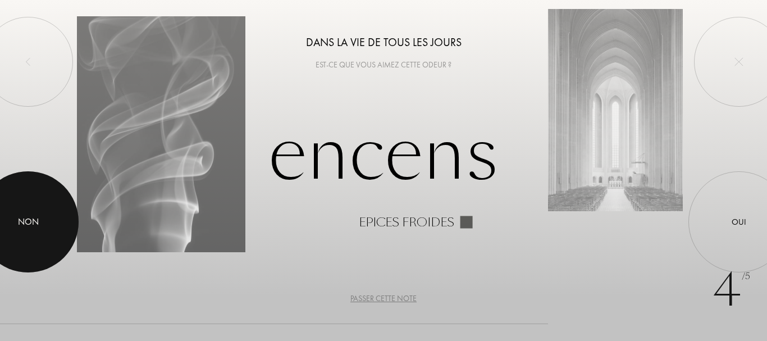
click at [21, 229] on div at bounding box center [28, 221] width 101 height 101
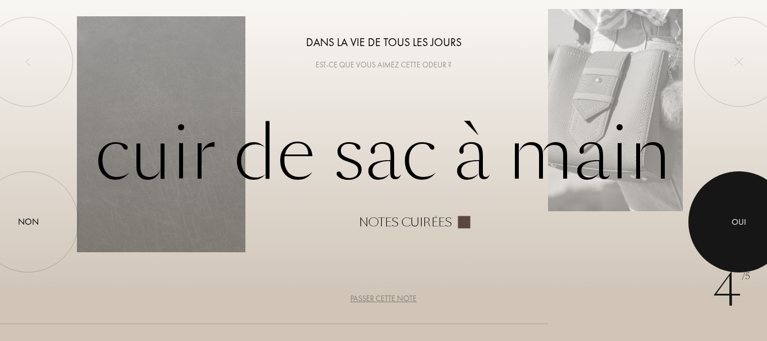
click at [733, 225] on div "Oui" at bounding box center [739, 221] width 15 height 13
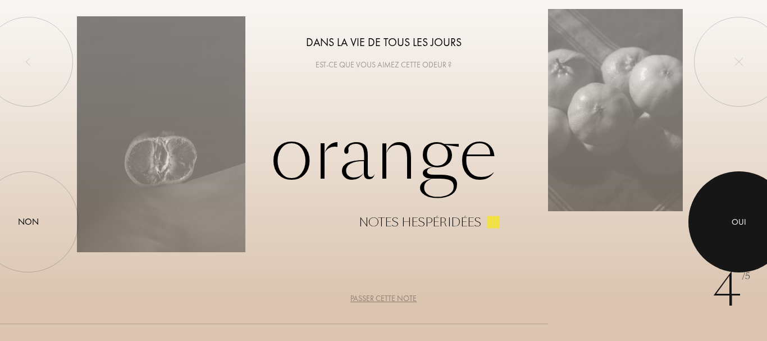
click at [734, 225] on div "Oui" at bounding box center [739, 221] width 15 height 13
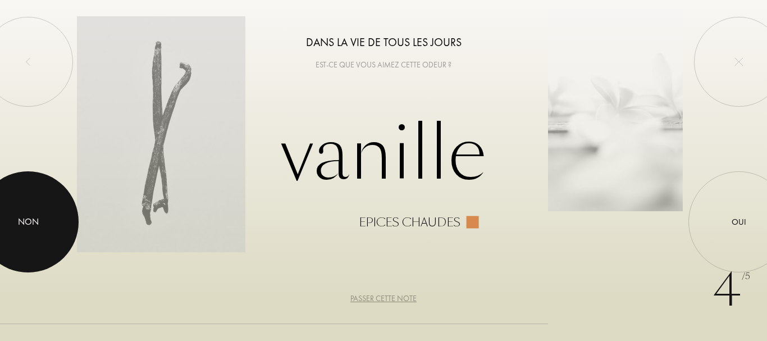
click at [34, 226] on div "Non" at bounding box center [28, 221] width 21 height 13
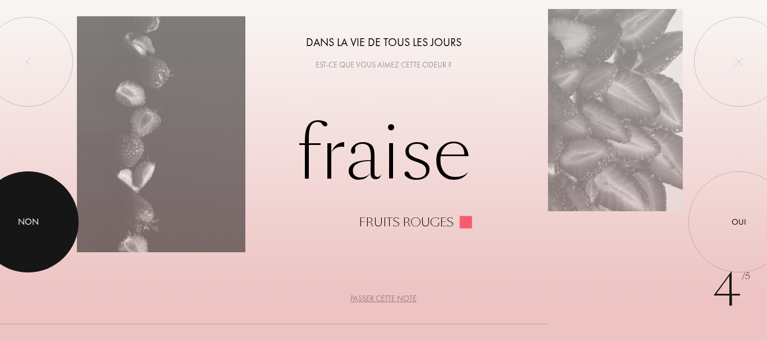
click at [18, 225] on div "Non" at bounding box center [28, 221] width 21 height 13
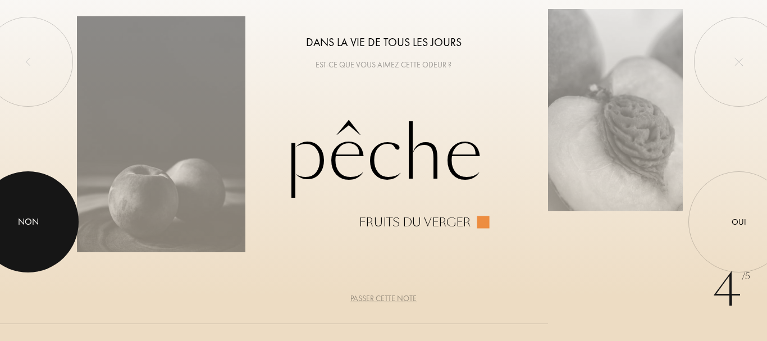
click at [38, 227] on div "Non" at bounding box center [28, 221] width 21 height 13
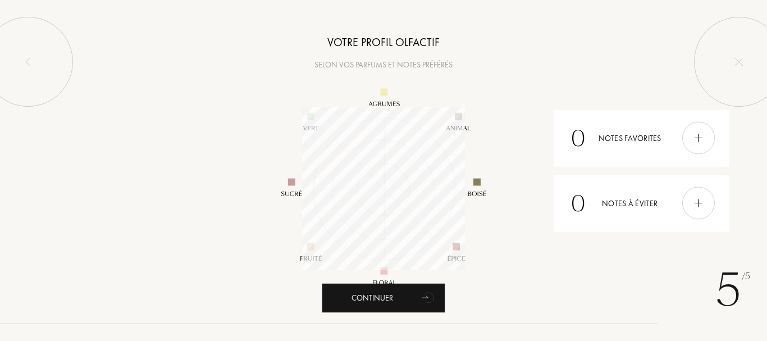
scroll to position [163, 163]
click at [692, 138] on img at bounding box center [698, 138] width 12 height 12
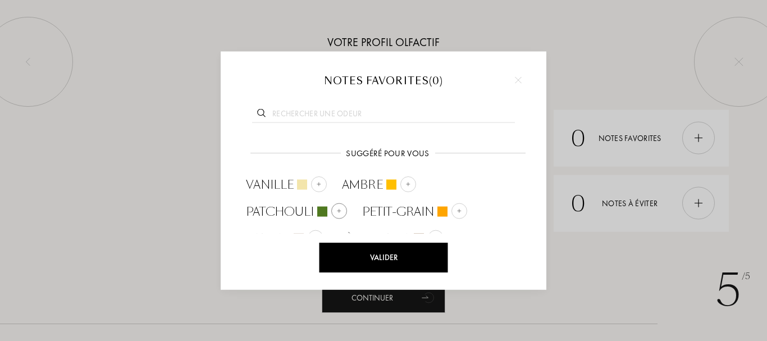
click at [339, 211] on img at bounding box center [339, 211] width 6 height 6
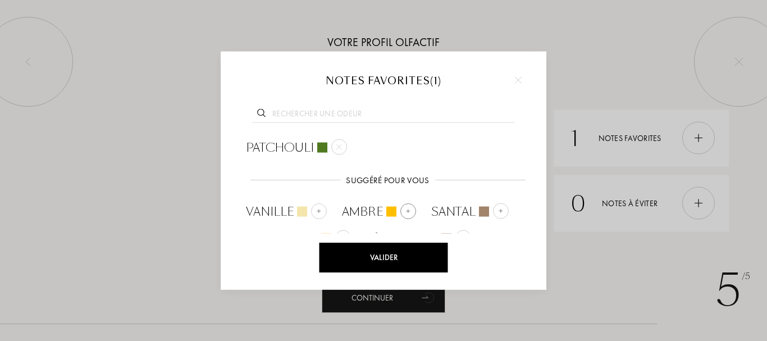
click at [407, 212] on img at bounding box center [408, 211] width 6 height 6
click at [385, 260] on div "Valider" at bounding box center [383, 258] width 129 height 30
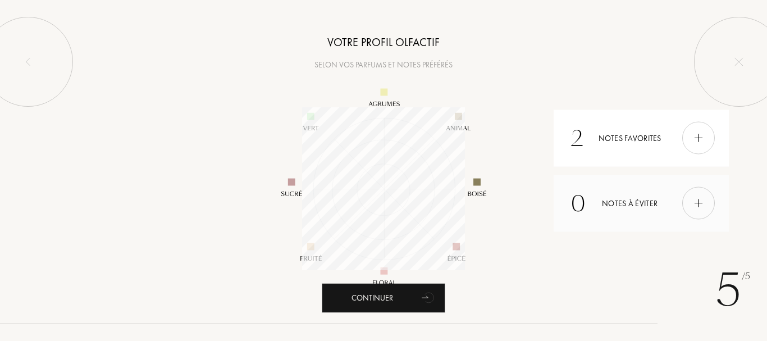
click at [698, 200] on img at bounding box center [698, 203] width 12 height 12
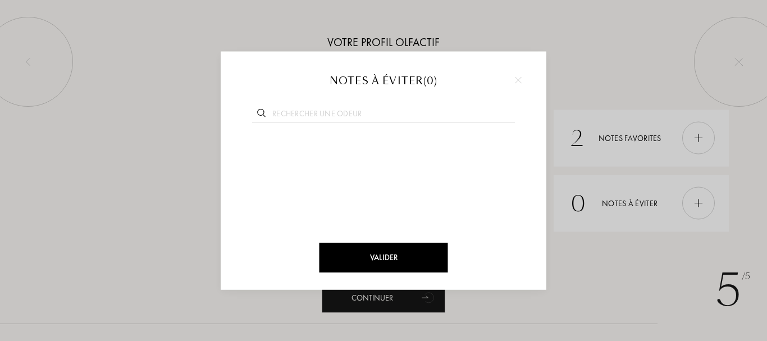
type input "r"
drag, startPoint x: 518, startPoint y: 83, endPoint x: 334, endPoint y: 115, distance: 187.5
click at [334, 115] on input "text" at bounding box center [383, 115] width 263 height 15
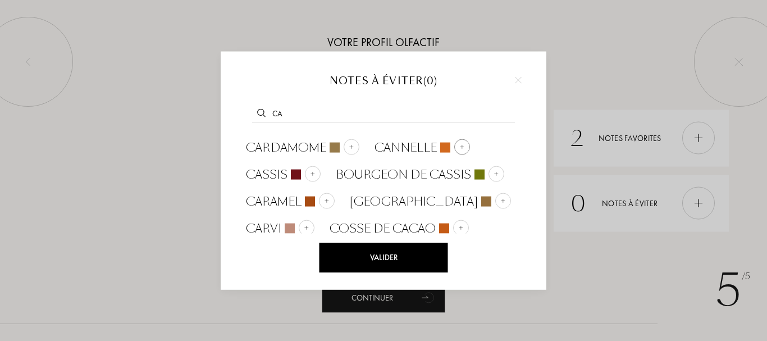
type input "ca"
click at [463, 142] on div at bounding box center [462, 147] width 16 height 16
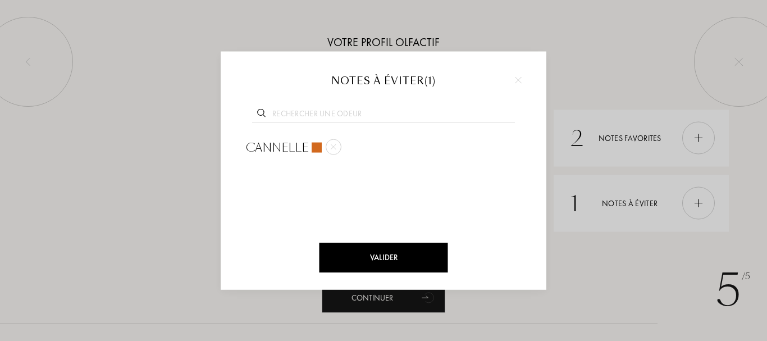
click at [403, 252] on div "Valider" at bounding box center [383, 258] width 129 height 30
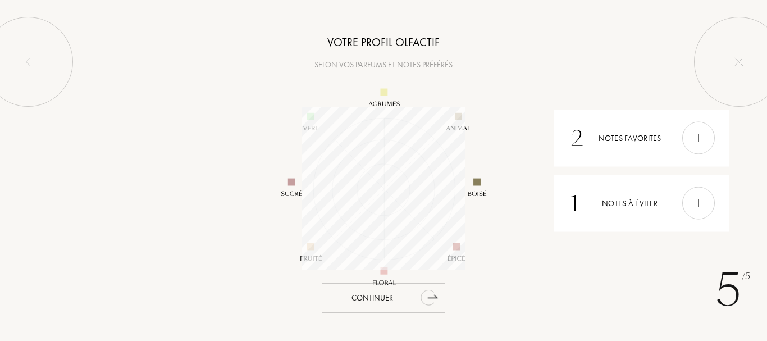
click at [421, 299] on icon "animation" at bounding box center [429, 297] width 22 height 22
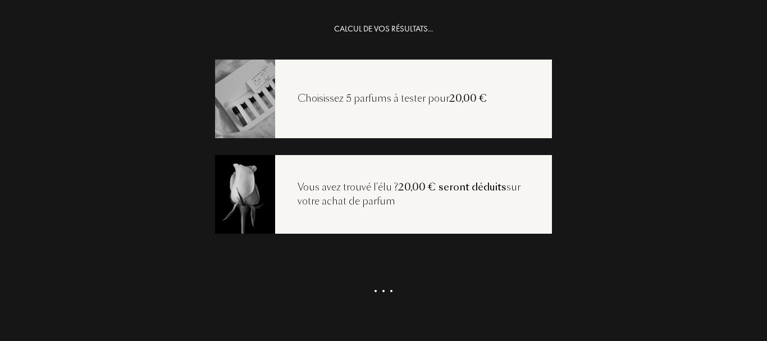
scroll to position [22, 0]
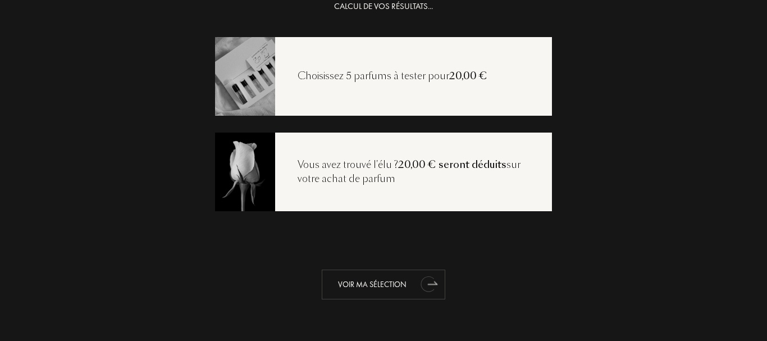
click at [372, 286] on div "Voir ma sélection" at bounding box center [384, 285] width 124 height 30
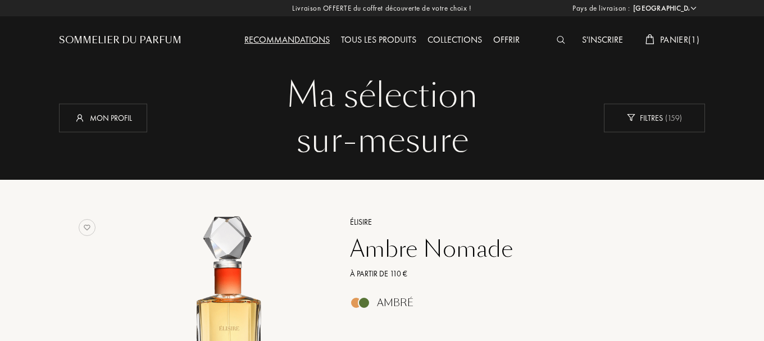
select select "FR"
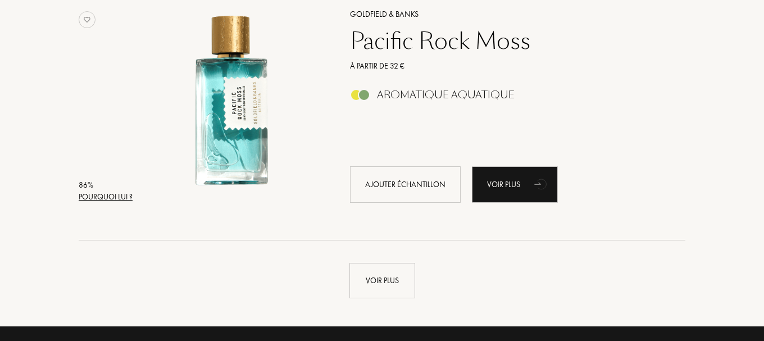
scroll to position [2620, 0]
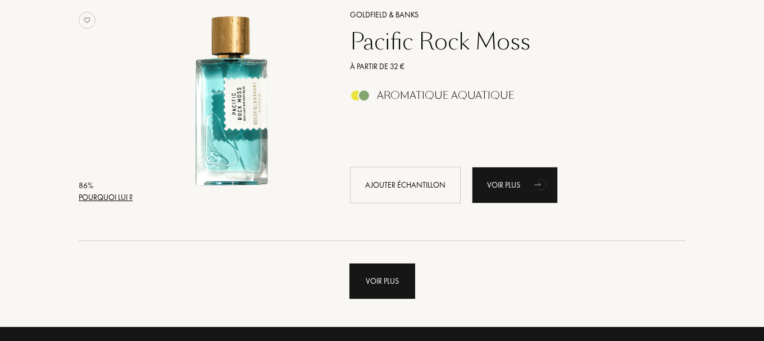
click at [377, 278] on div "Voir plus" at bounding box center [382, 280] width 66 height 35
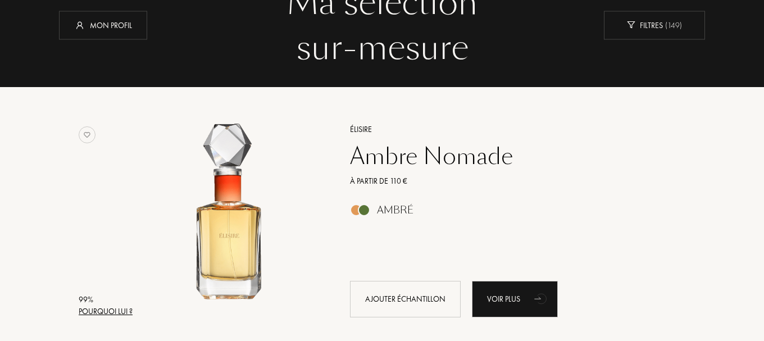
scroll to position [79, 0]
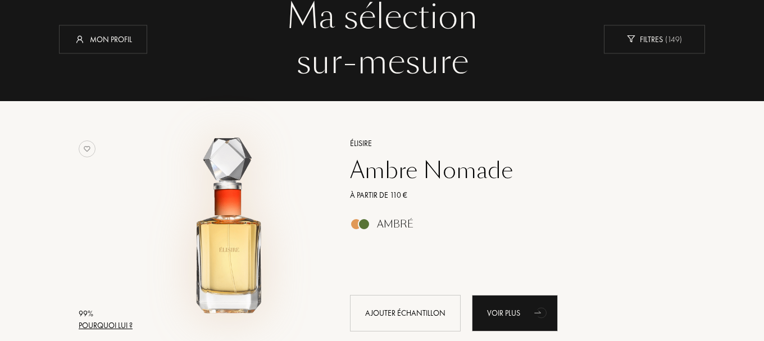
click at [218, 224] on img at bounding box center [229, 229] width 187 height 187
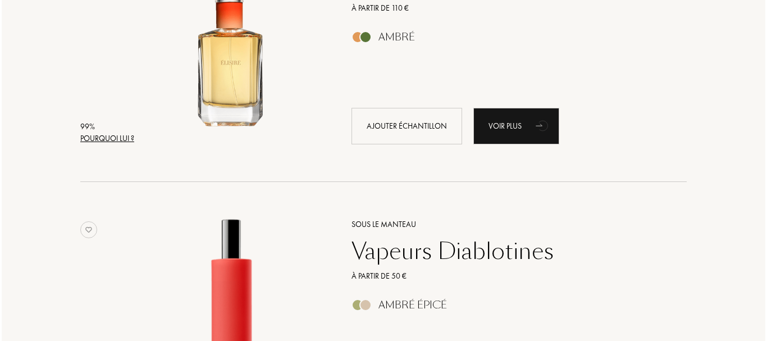
scroll to position [266, 0]
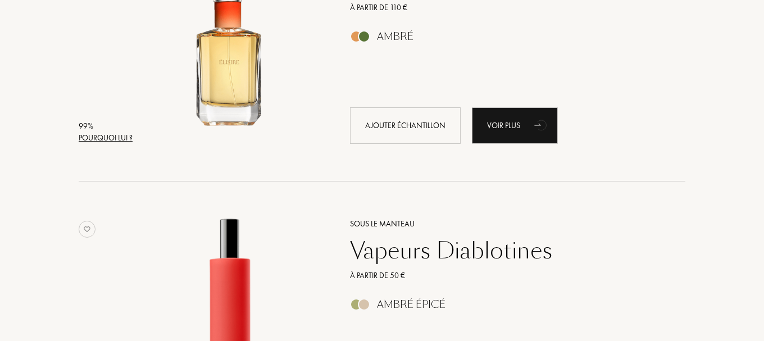
click at [112, 138] on div "Pourquoi lui ?" at bounding box center [106, 138] width 54 height 12
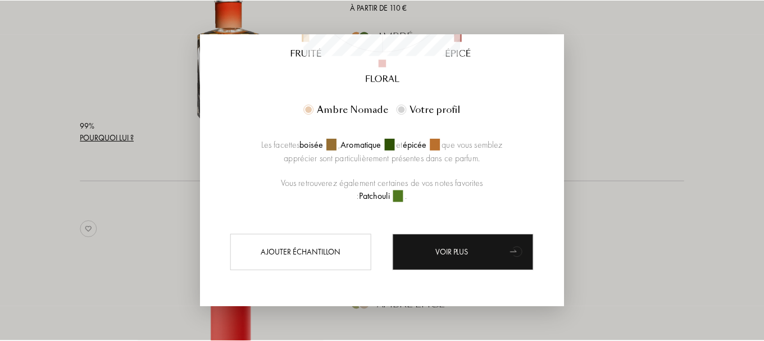
scroll to position [0, 0]
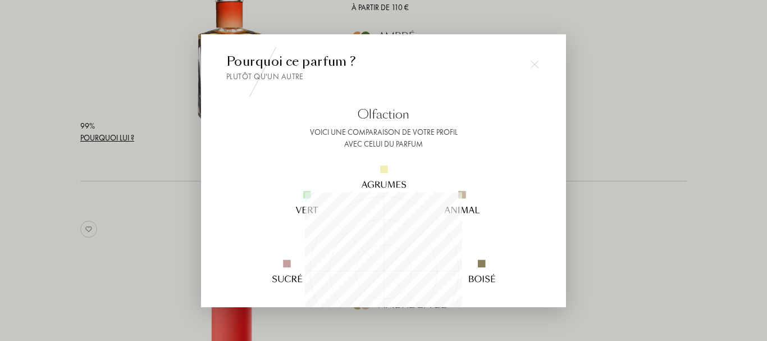
click at [532, 66] on img at bounding box center [535, 65] width 8 height 8
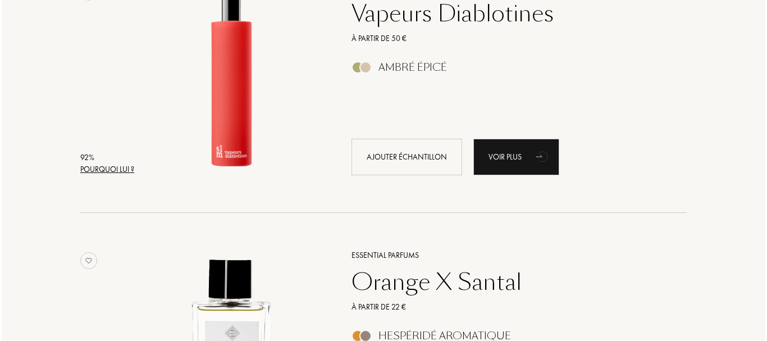
scroll to position [504, 0]
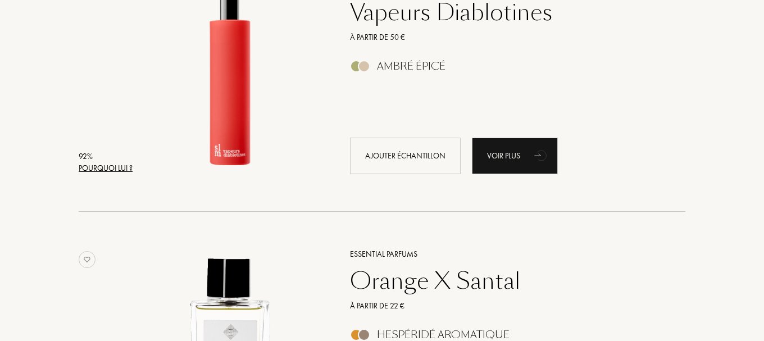
click at [112, 167] on div "Pourquoi lui ?" at bounding box center [106, 168] width 54 height 12
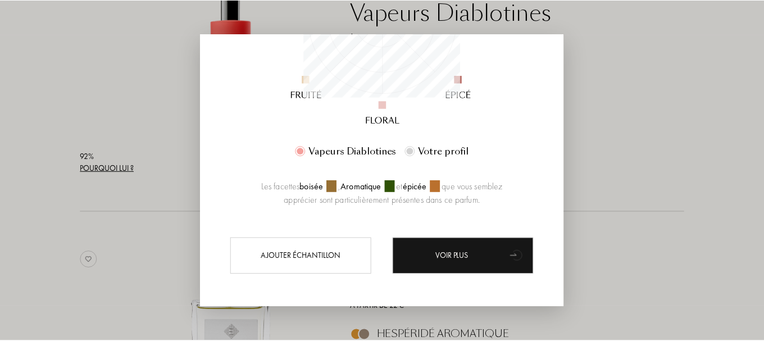
scroll to position [255, 0]
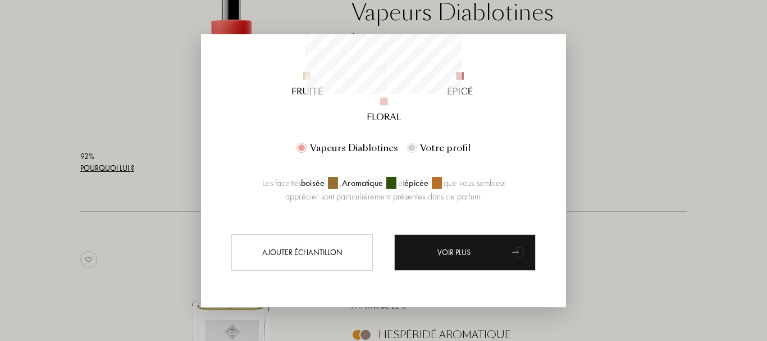
click at [631, 131] on div at bounding box center [383, 170] width 767 height 341
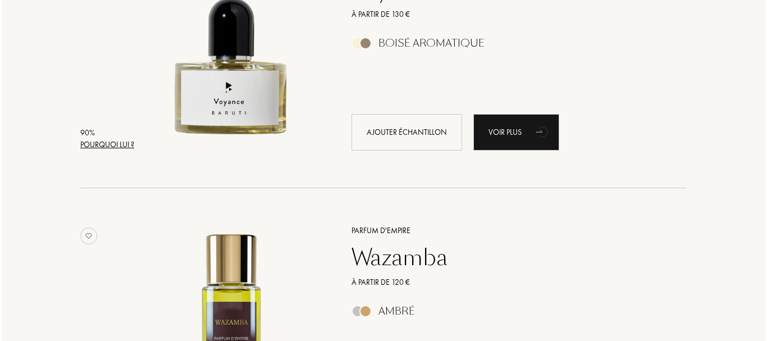
scroll to position [1340, 0]
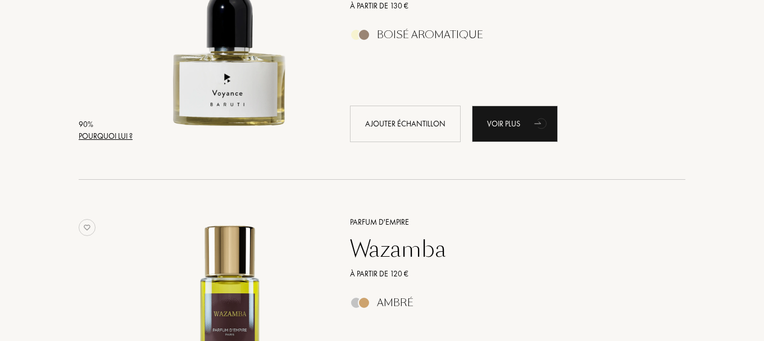
click at [111, 138] on div "Pourquoi lui ?" at bounding box center [106, 136] width 54 height 12
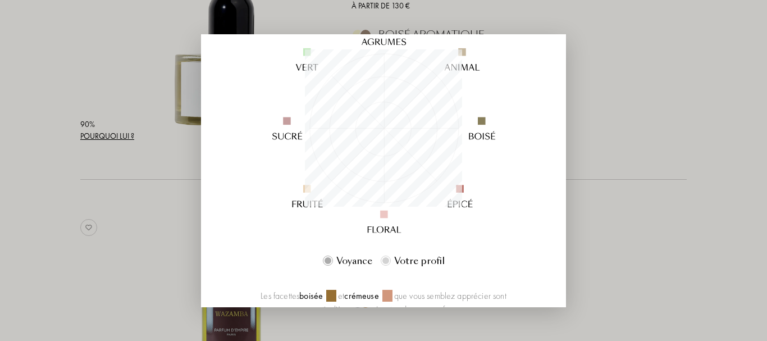
scroll to position [255, 0]
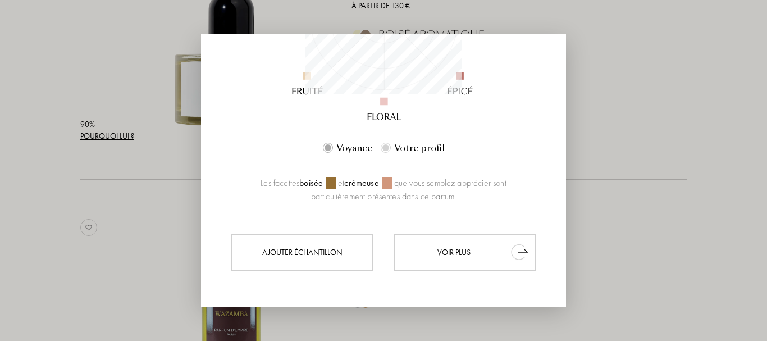
click at [445, 252] on div "Voir plus" at bounding box center [464, 252] width 141 height 36
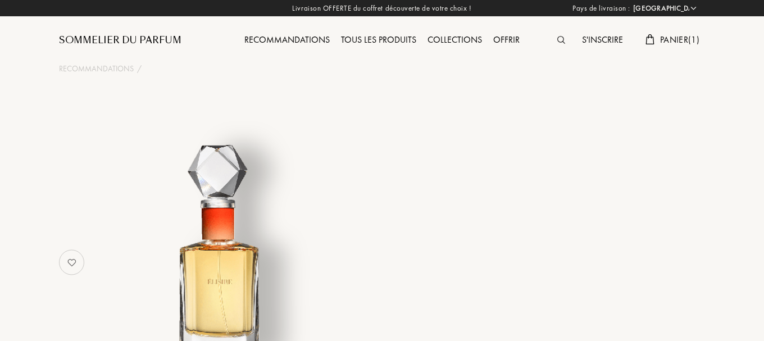
select select "FR"
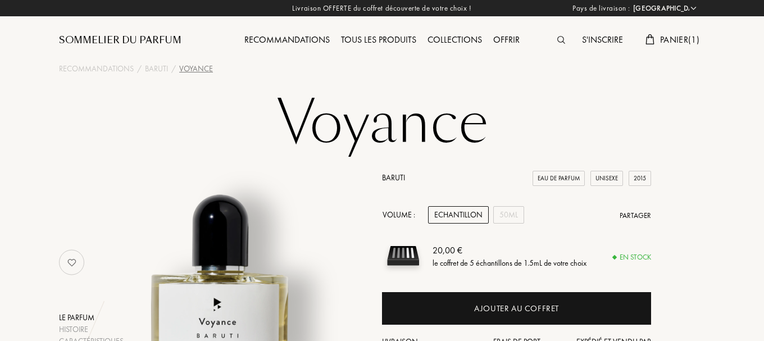
select select "FR"
click at [380, 39] on div "Tous les produits" at bounding box center [378, 40] width 86 height 15
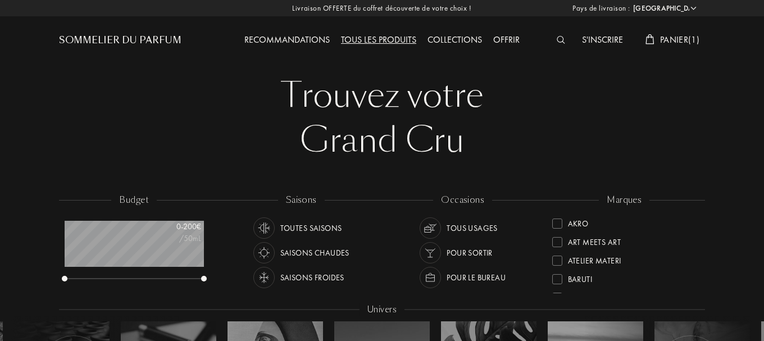
select select "FR"
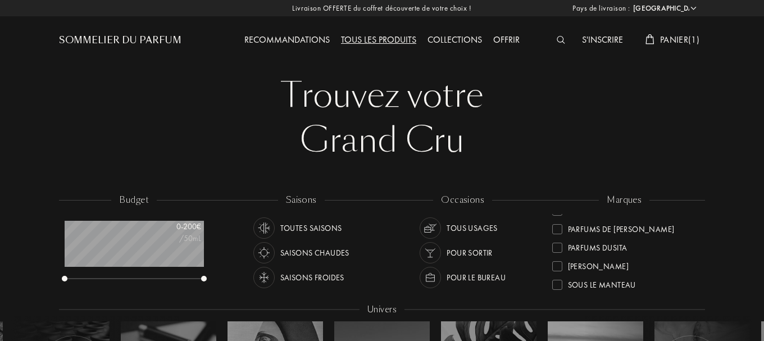
scroll to position [364, 0]
click at [559, 264] on div at bounding box center [557, 267] width 10 height 10
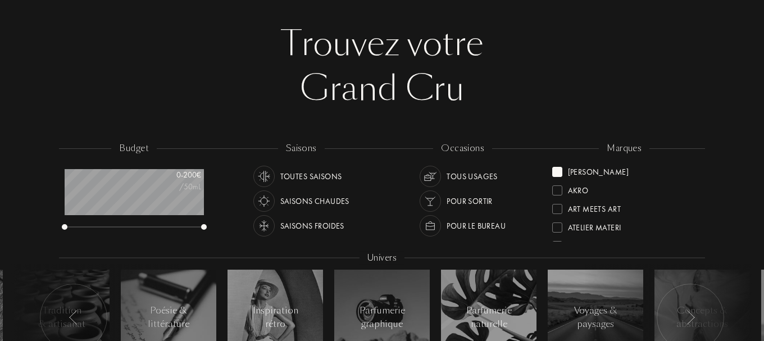
scroll to position [11, 0]
